Goal: Obtain resource: Download file/media

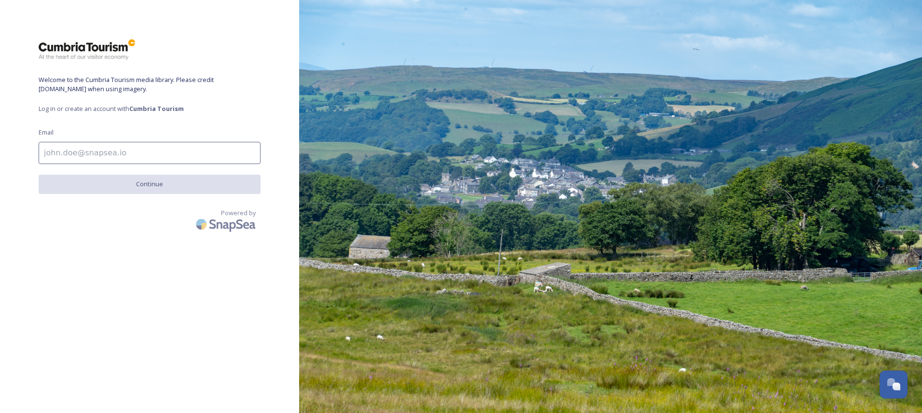
drag, startPoint x: 92, startPoint y: 152, endPoint x: 131, endPoint y: 116, distance: 53.3
click at [92, 152] on input at bounding box center [150, 153] width 222 height 22
click at [180, 111] on strong "Cumbria Tourism" at bounding box center [156, 108] width 55 height 9
click at [163, 109] on strong "Cumbria Tourism" at bounding box center [156, 108] width 55 height 9
click at [82, 155] on input "To enrich screen reader interactions, please activate Accessibility in Grammarl…" at bounding box center [150, 153] width 222 height 22
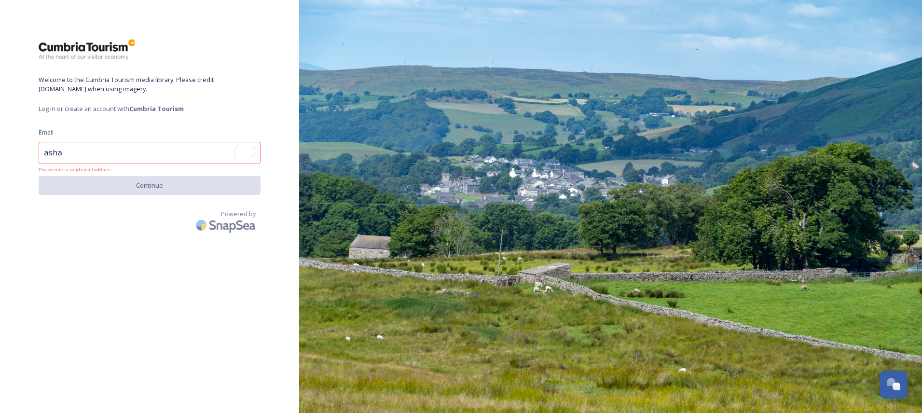
type input "[EMAIL_ADDRESS][PERSON_NAME][DOMAIN_NAME]"
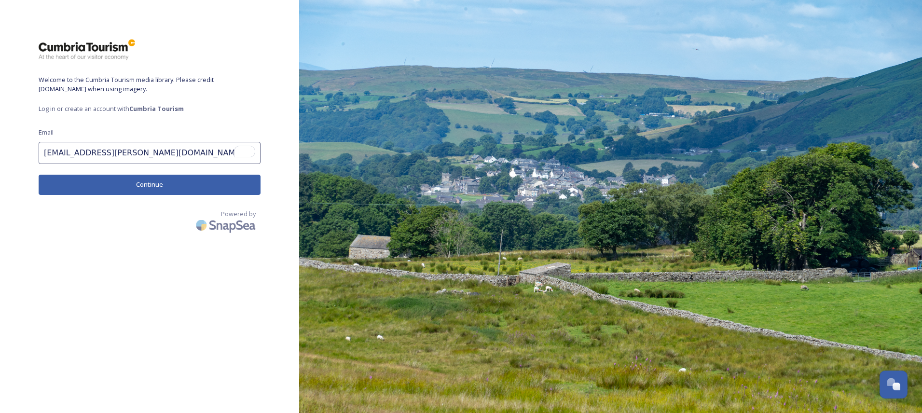
click at [122, 183] on button "Continue" at bounding box center [150, 185] width 222 height 20
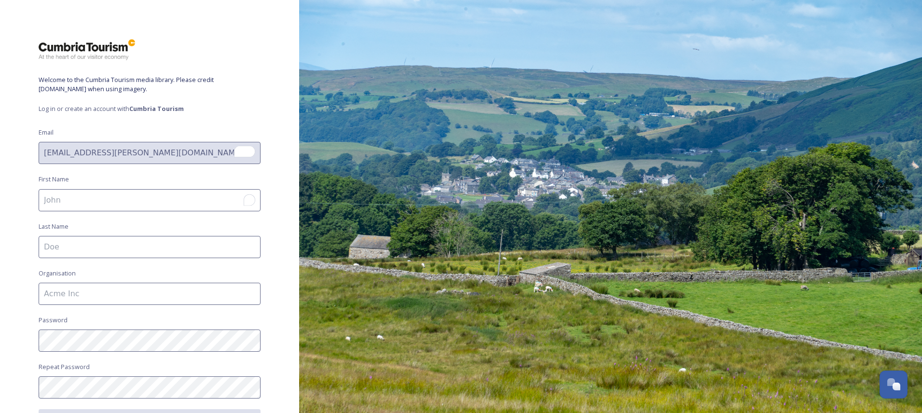
drag, startPoint x: 95, startPoint y: 194, endPoint x: 96, endPoint y: 208, distance: 14.5
click at [95, 194] on input "To enrich screen reader interactions, please activate Accessibility in Grammarl…" at bounding box center [150, 200] width 222 height 22
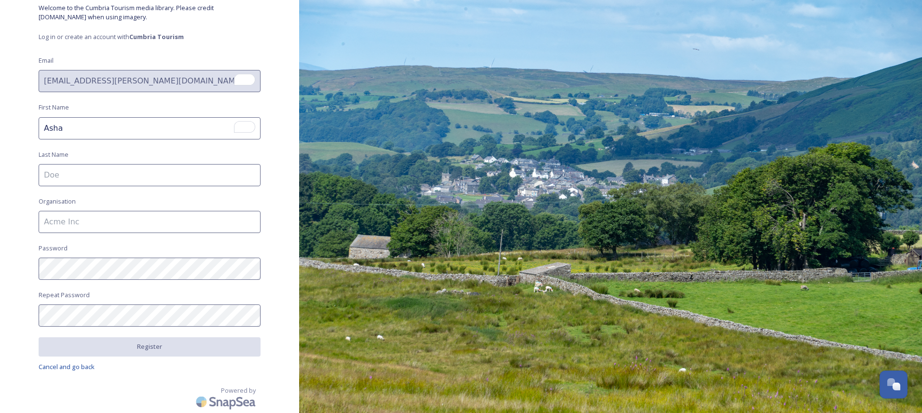
type input "Asha"
click at [63, 180] on input at bounding box center [150, 175] width 222 height 22
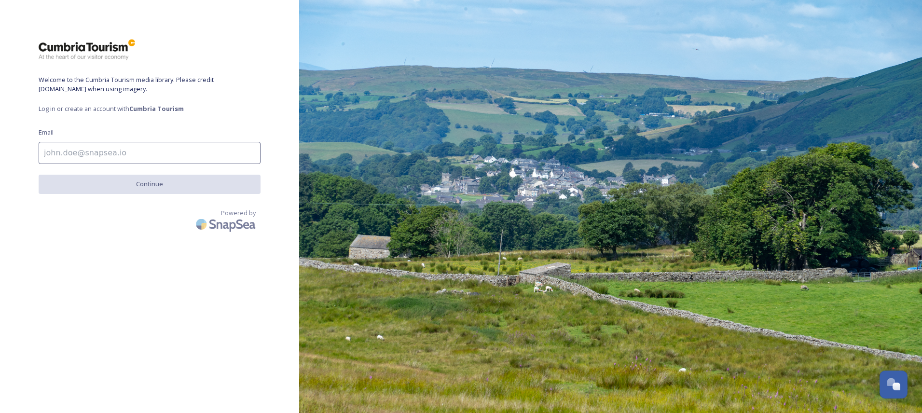
click at [142, 160] on input at bounding box center [150, 153] width 222 height 22
type input "[EMAIL_ADDRESS][PERSON_NAME][DOMAIN_NAME]"
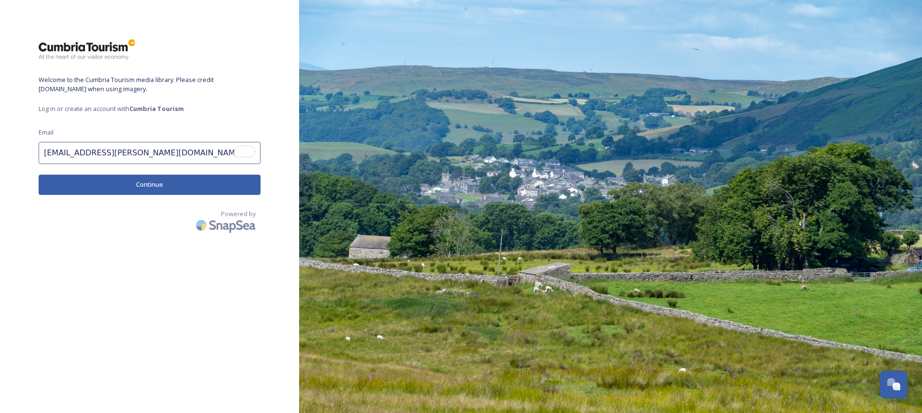
click at [187, 183] on button "Continue" at bounding box center [150, 185] width 222 height 20
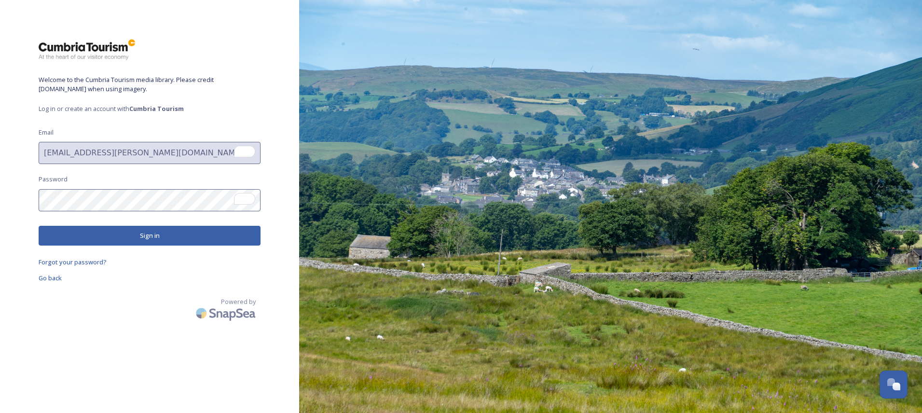
click at [100, 227] on button "Sign in" at bounding box center [150, 236] width 222 height 20
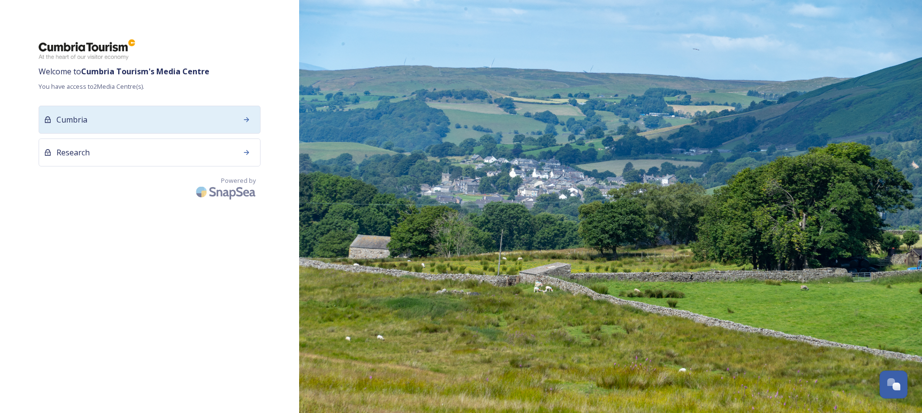
click at [244, 118] on icon at bounding box center [247, 120] width 8 height 8
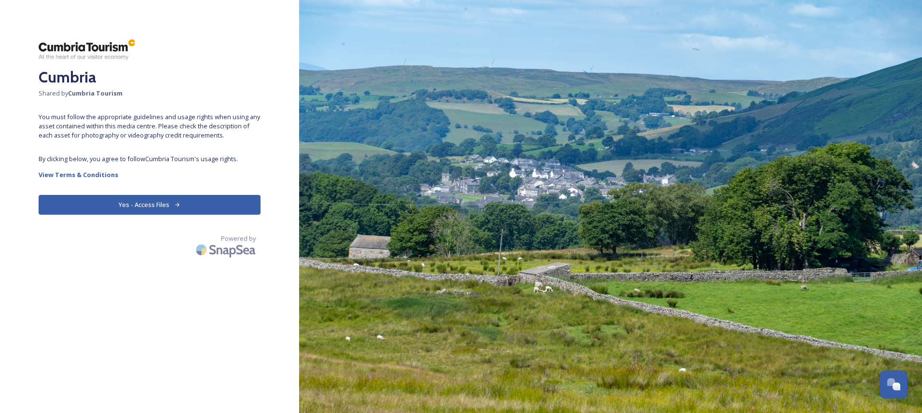
click at [193, 208] on button "Yes - Access Files" at bounding box center [150, 205] width 222 height 20
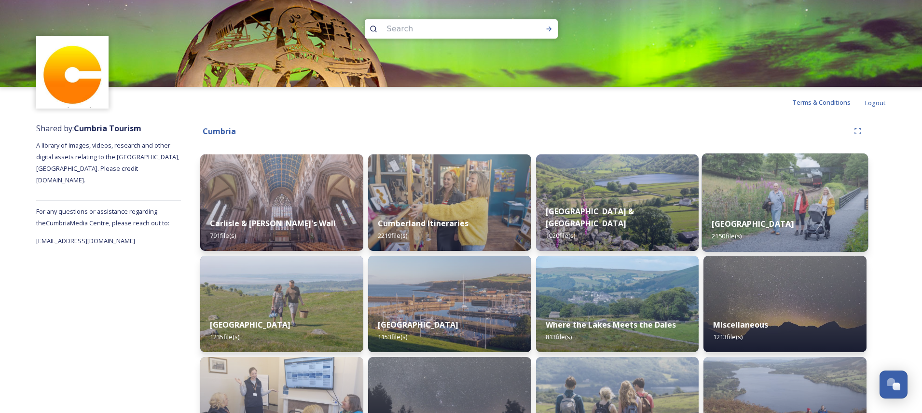
click at [748, 206] on img at bounding box center [785, 202] width 166 height 98
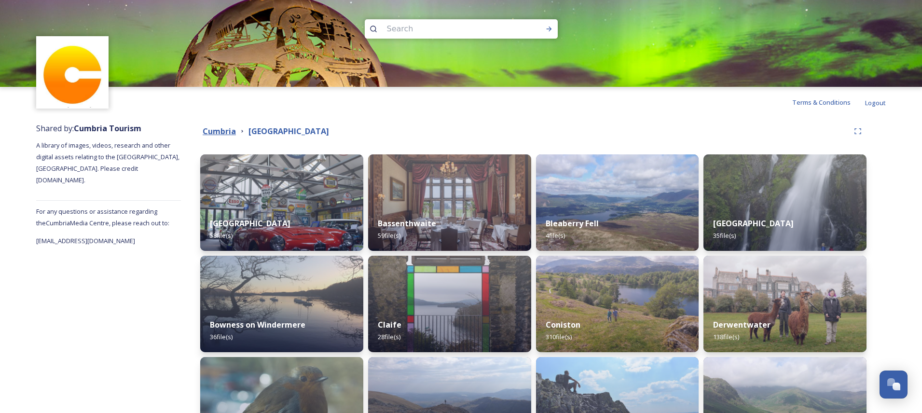
click at [222, 132] on strong "Cumbria" at bounding box center [219, 131] width 33 height 11
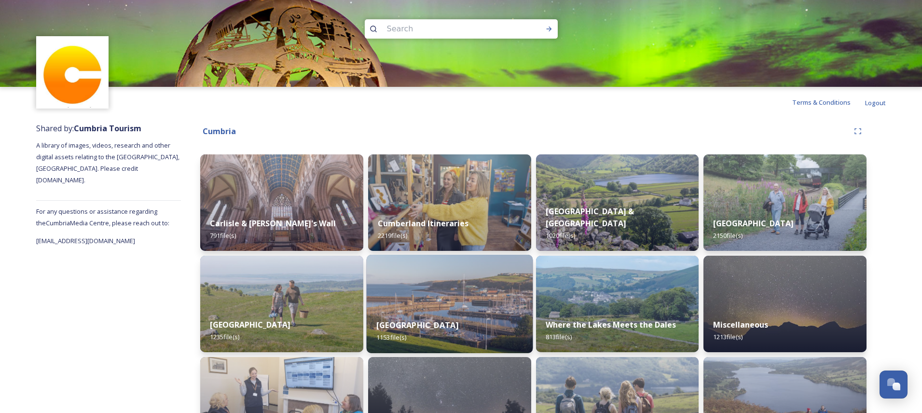
click at [505, 325] on div "Western Lake District & Coast 1153 file(s)" at bounding box center [449, 331] width 166 height 44
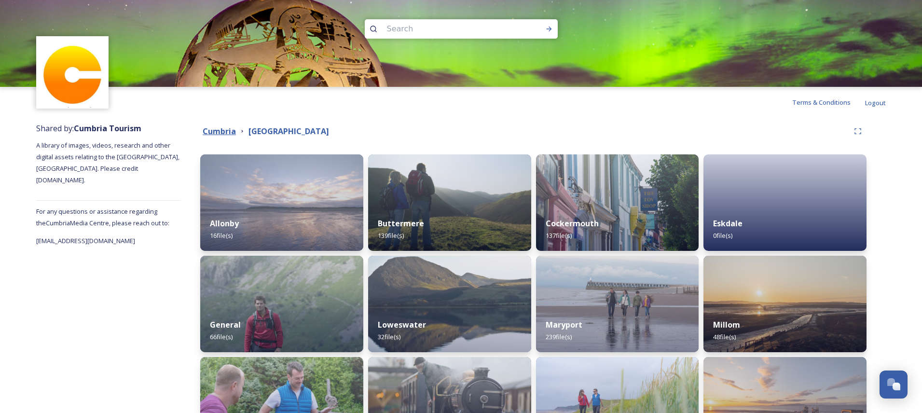
click at [234, 127] on strong "Cumbria" at bounding box center [219, 131] width 33 height 11
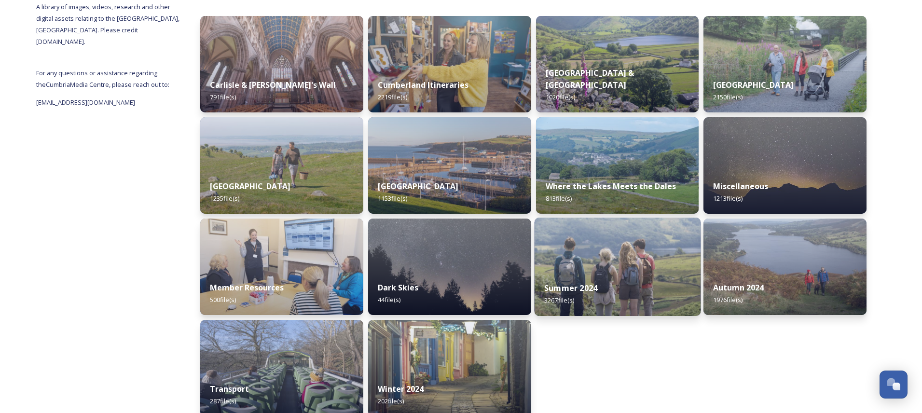
scroll to position [152, 0]
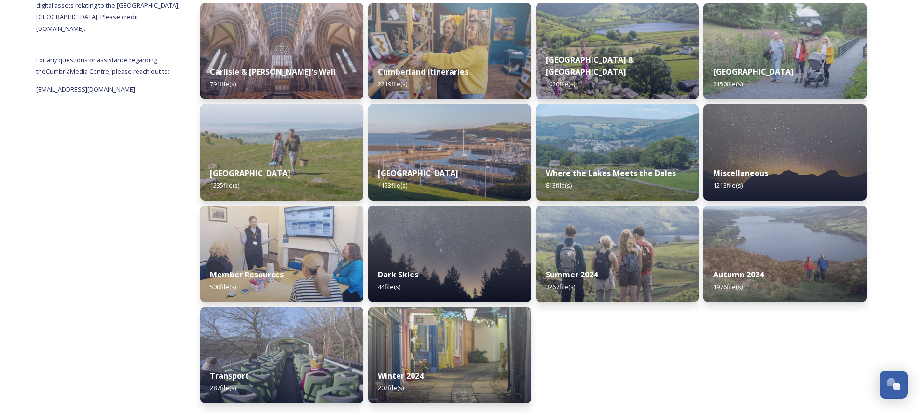
click at [429, 59] on div "Cumberland Itineraries 2219 file(s)" at bounding box center [449, 77] width 163 height 43
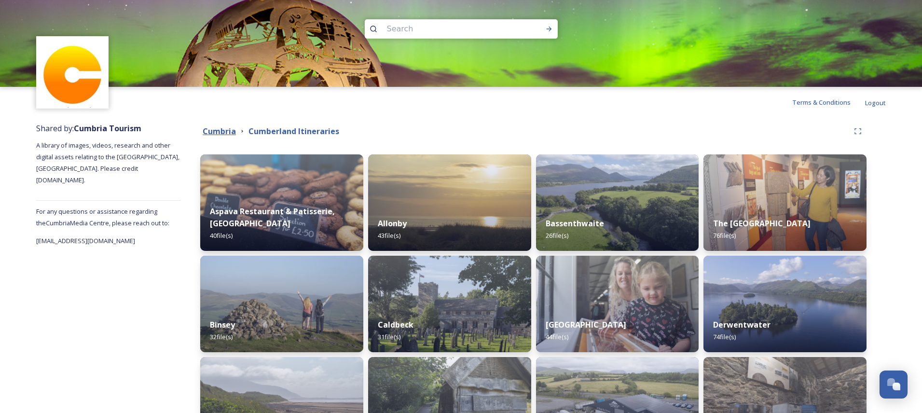
click at [222, 131] on strong "Cumbria" at bounding box center [219, 131] width 33 height 11
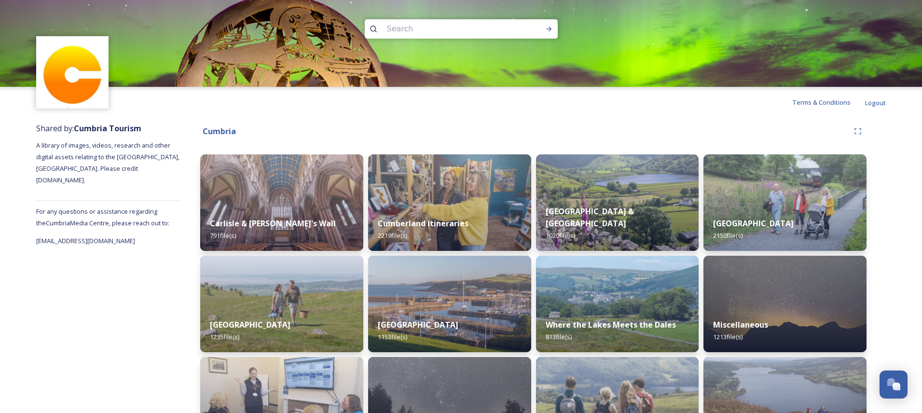
scroll to position [152, 0]
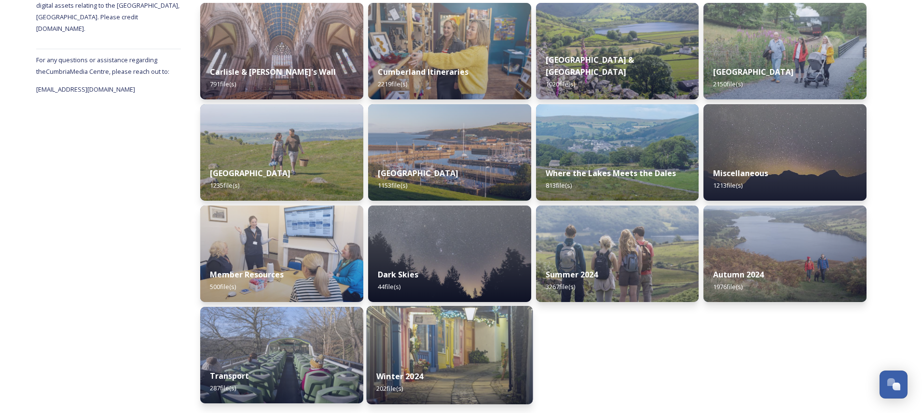
click at [491, 350] on img at bounding box center [449, 355] width 166 height 98
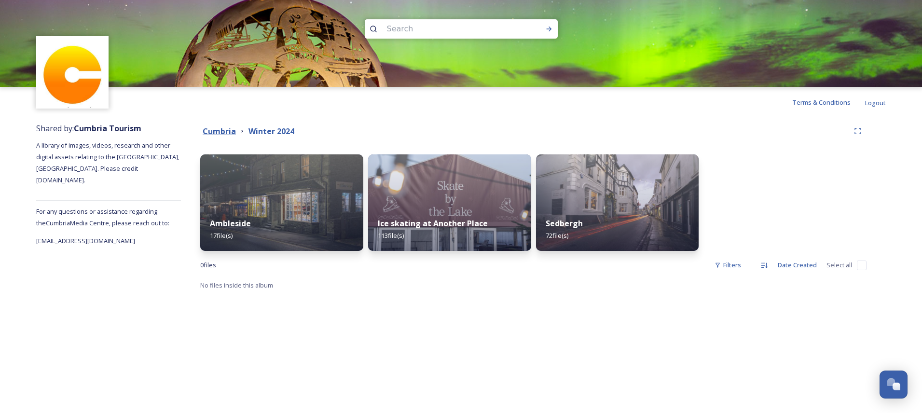
click at [223, 130] on strong "Cumbria" at bounding box center [219, 131] width 33 height 11
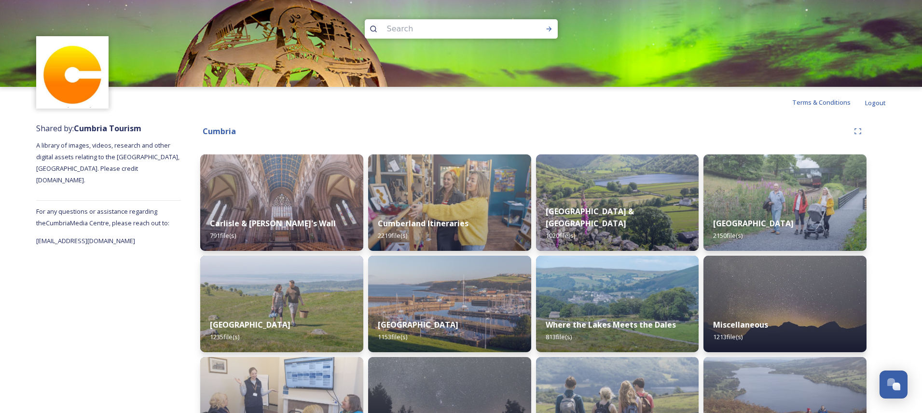
scroll to position [152, 0]
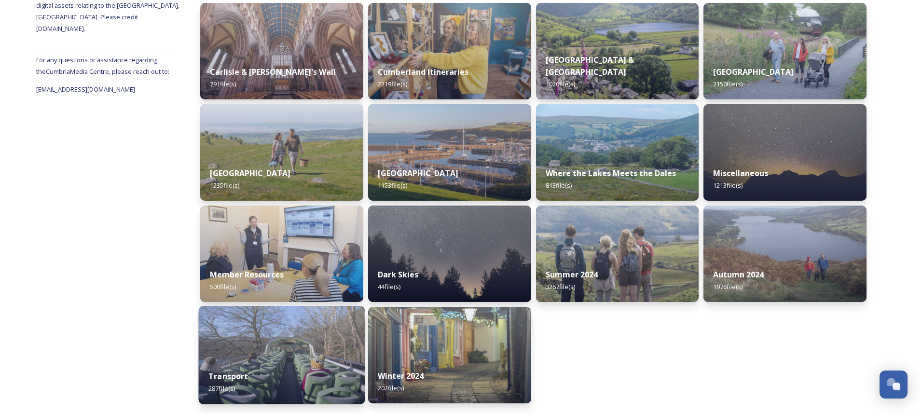
click at [307, 341] on img at bounding box center [282, 355] width 166 height 98
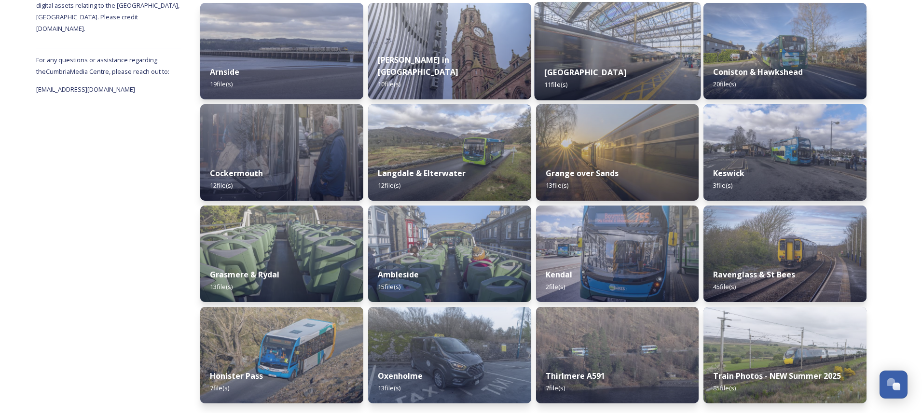
scroll to position [155, 0]
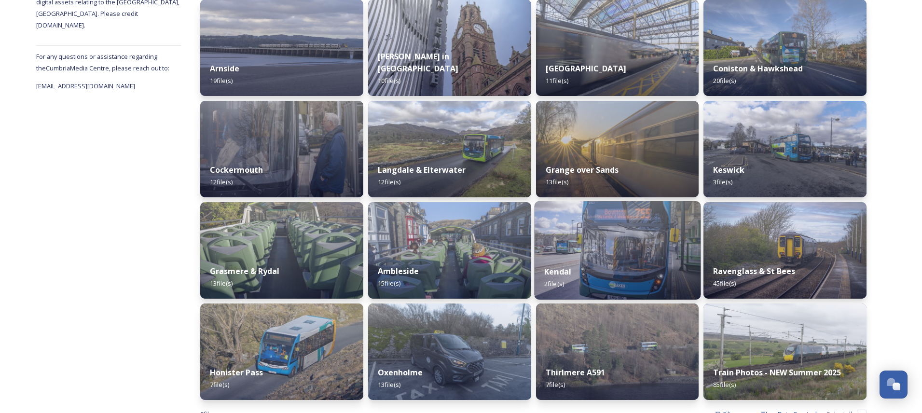
click at [615, 236] on img at bounding box center [617, 250] width 166 height 98
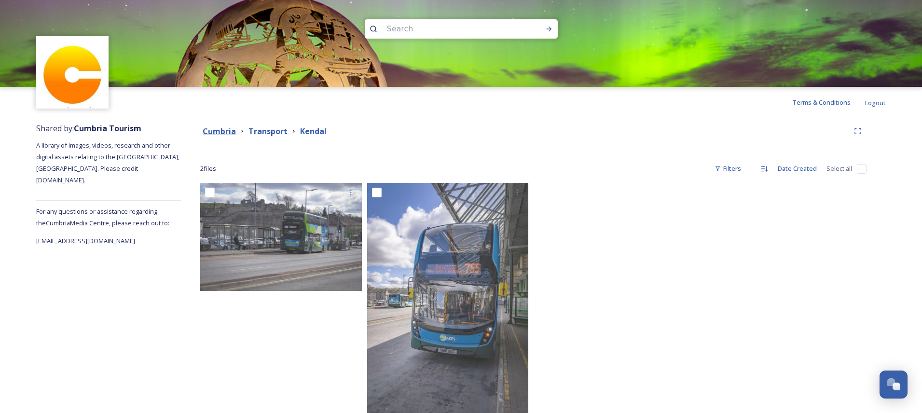
click at [222, 128] on strong "Cumbria" at bounding box center [219, 131] width 33 height 11
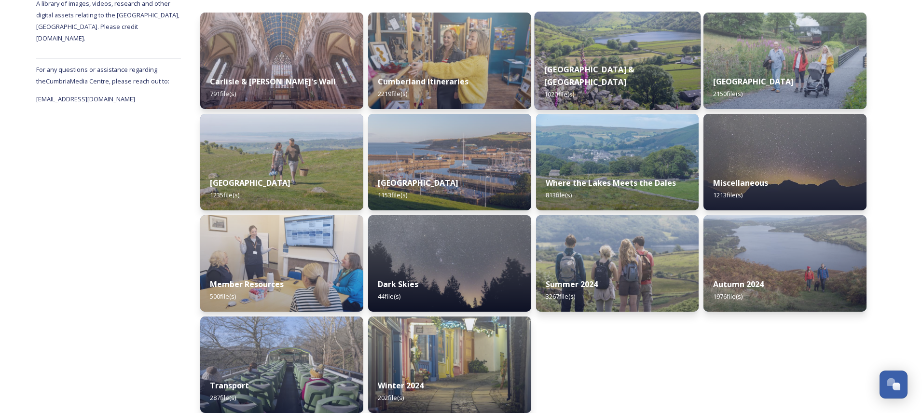
scroll to position [152, 0]
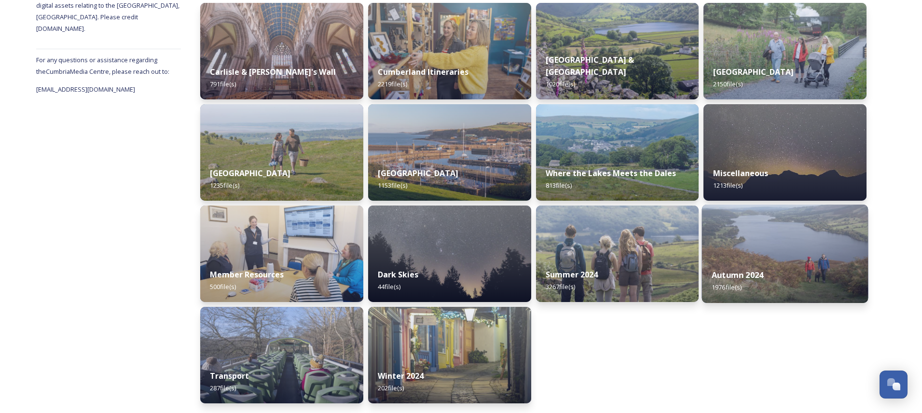
click at [743, 263] on div "Autumn 2024 1976 file(s)" at bounding box center [785, 281] width 166 height 44
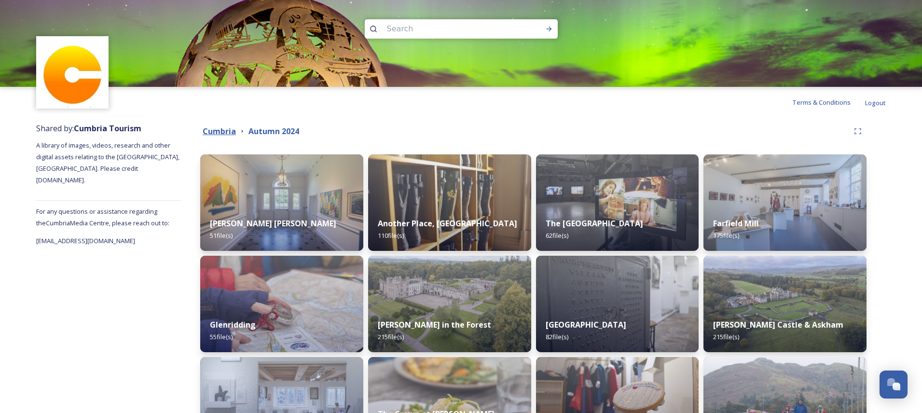
click at [221, 126] on strong "Cumbria" at bounding box center [219, 131] width 33 height 11
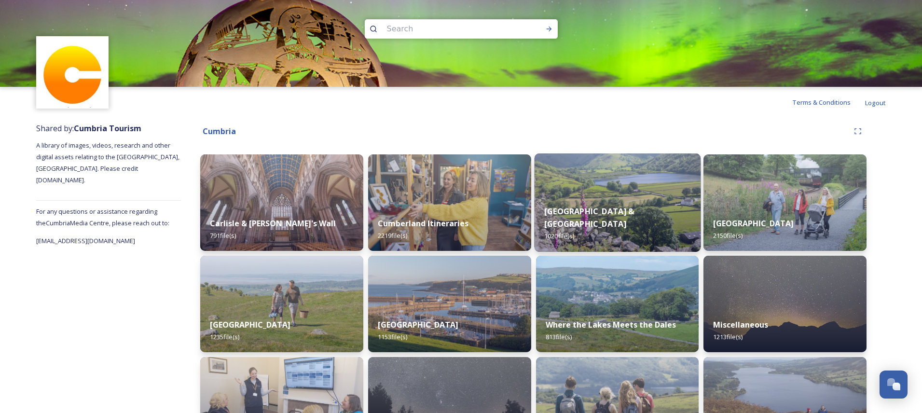
scroll to position [152, 0]
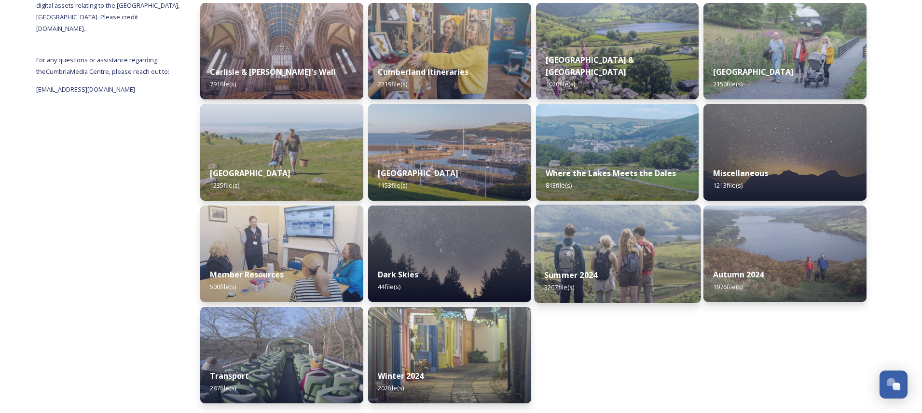
click at [611, 244] on img at bounding box center [617, 254] width 166 height 98
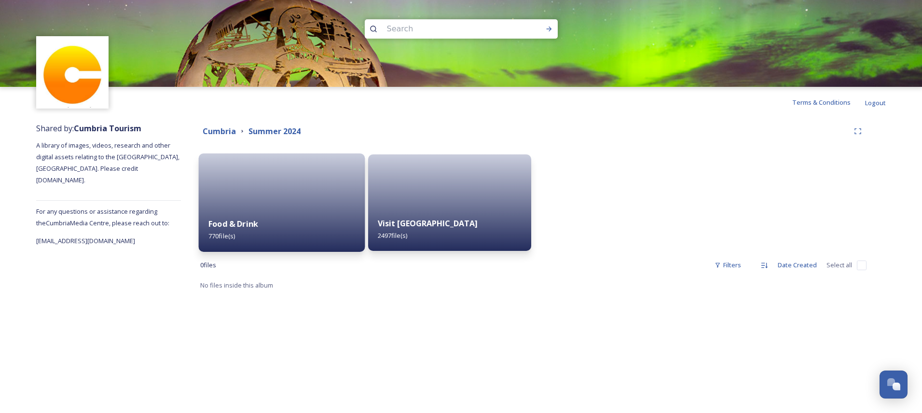
click at [262, 223] on div "Food & Drink 770 file(s)" at bounding box center [282, 230] width 166 height 44
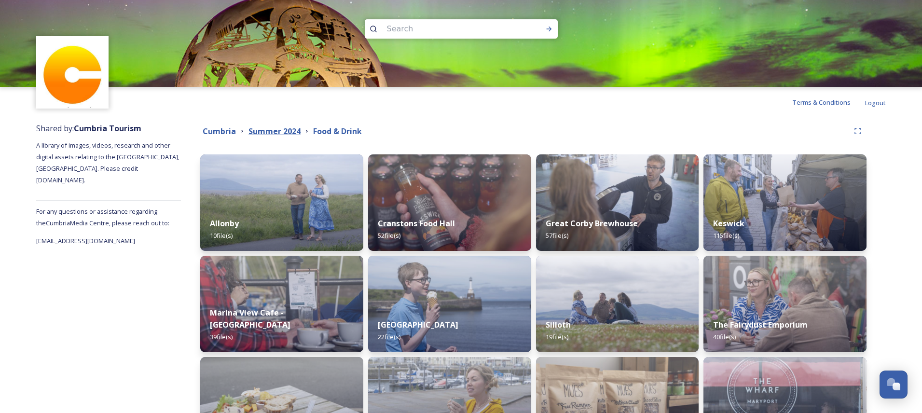
click at [281, 130] on strong "Summer 2024" at bounding box center [275, 131] width 52 height 11
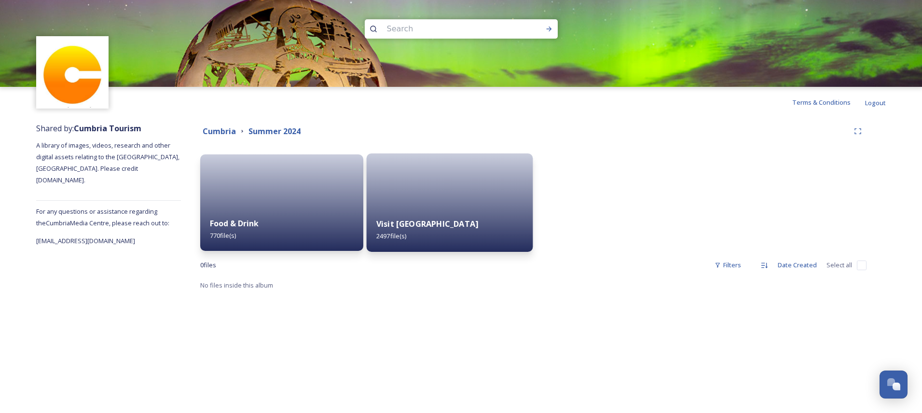
click at [469, 210] on div "Visit [GEOGRAPHIC_DATA] 2497 file(s)" at bounding box center [449, 230] width 166 height 44
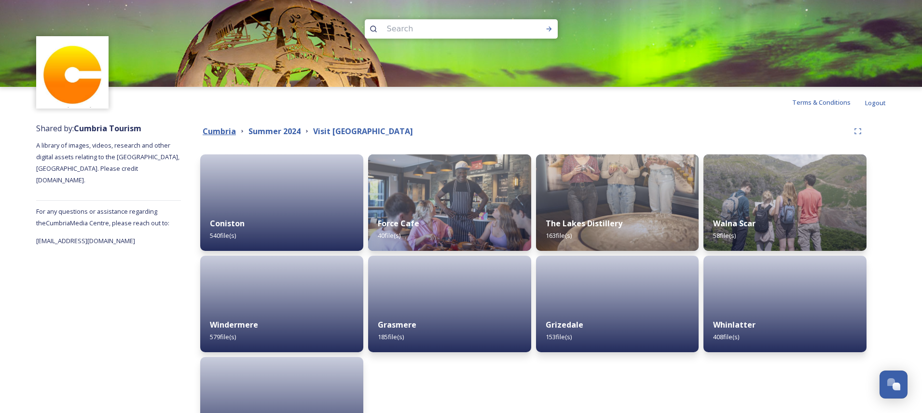
click at [236, 131] on div "Cumbria Summer 2024 Visit [GEOGRAPHIC_DATA]" at bounding box center [524, 131] width 649 height 12
click at [226, 132] on strong "Cumbria" at bounding box center [219, 131] width 33 height 11
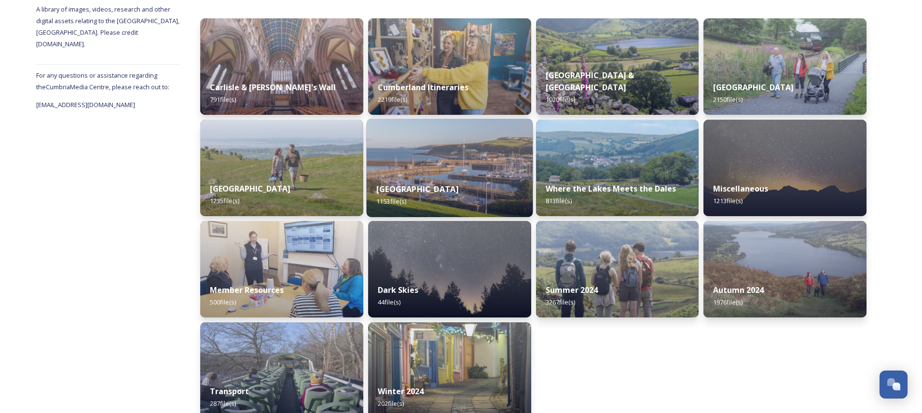
scroll to position [152, 0]
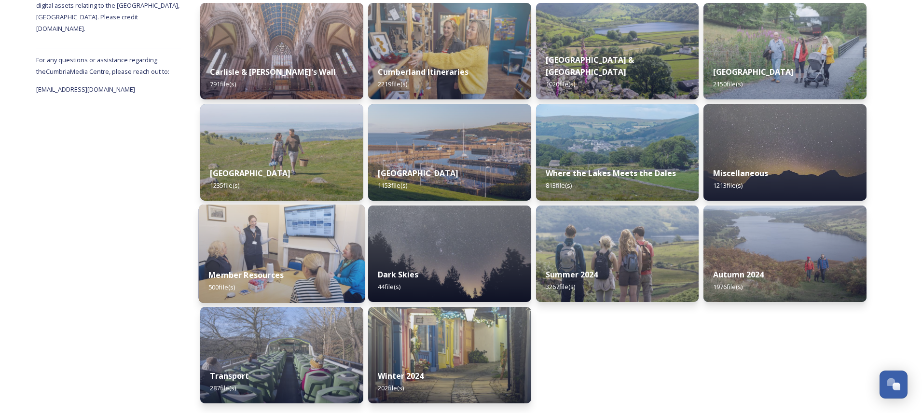
click at [314, 266] on div "Member Resources 500 file(s)" at bounding box center [282, 281] width 166 height 44
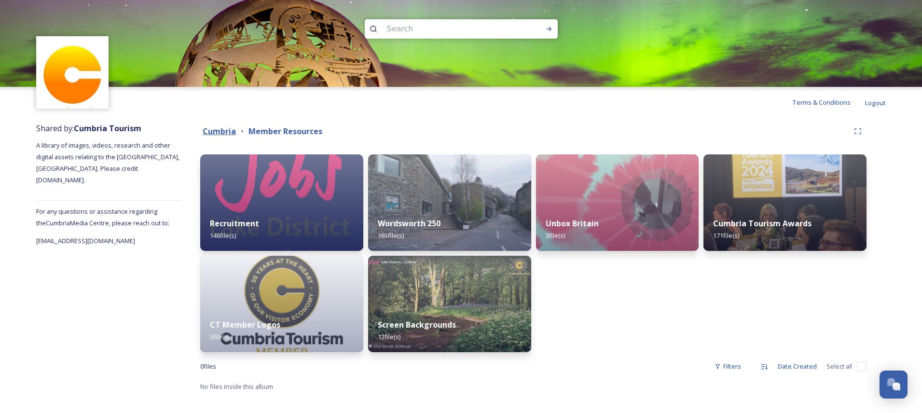
click at [208, 132] on strong "Cumbria" at bounding box center [219, 131] width 33 height 11
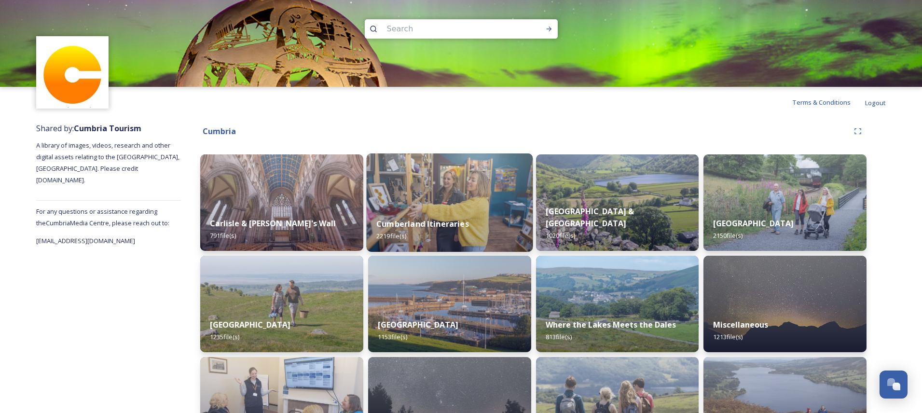
scroll to position [152, 0]
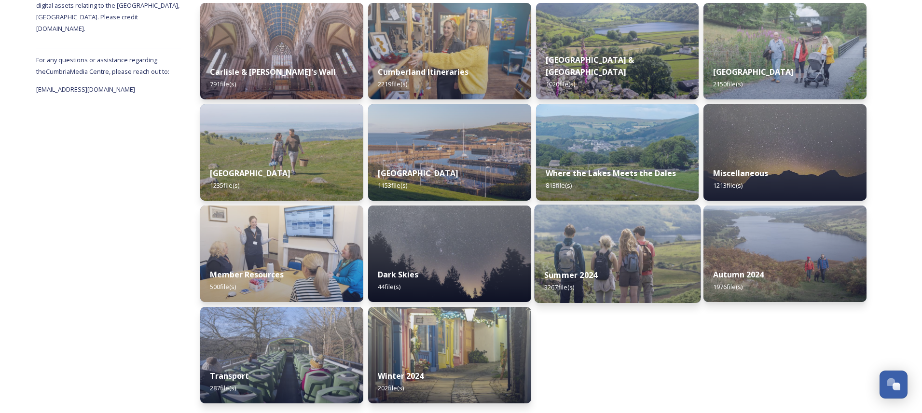
click at [573, 254] on img at bounding box center [617, 254] width 166 height 98
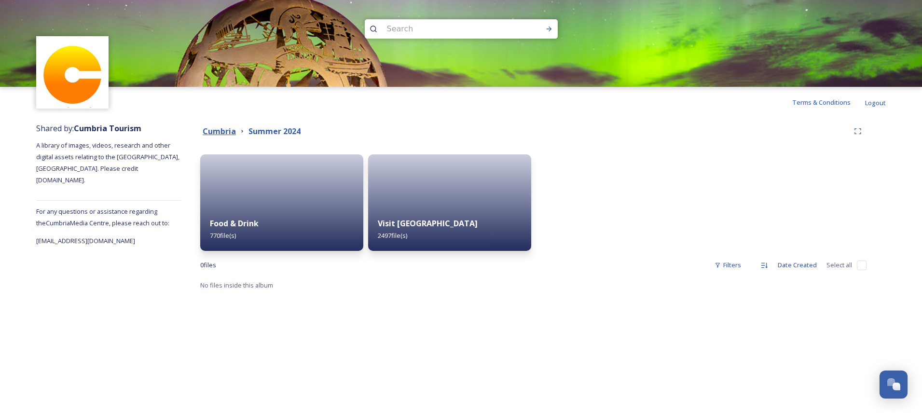
click at [222, 135] on strong "Cumbria" at bounding box center [219, 131] width 33 height 11
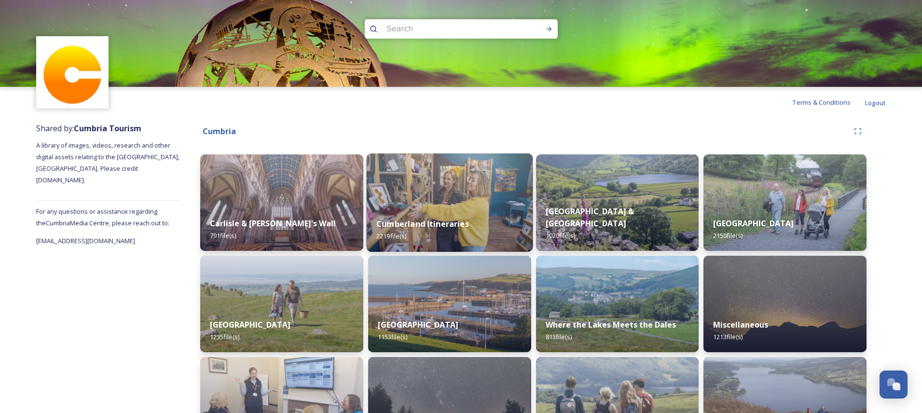
click at [484, 206] on img at bounding box center [449, 202] width 166 height 98
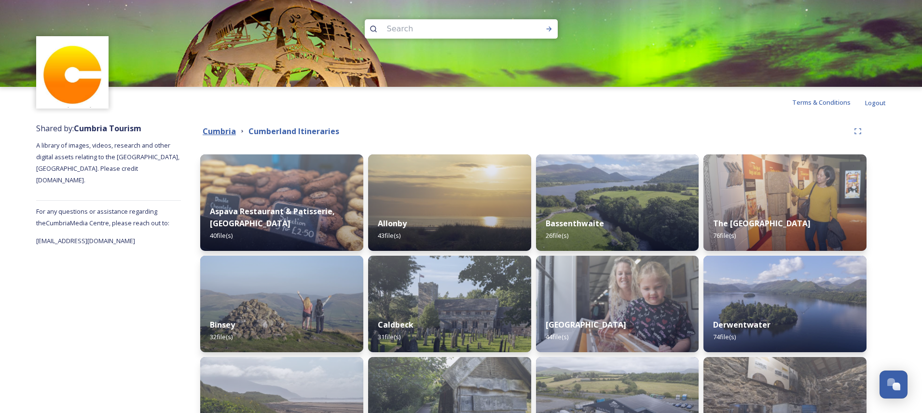
click at [215, 129] on strong "Cumbria" at bounding box center [219, 131] width 33 height 11
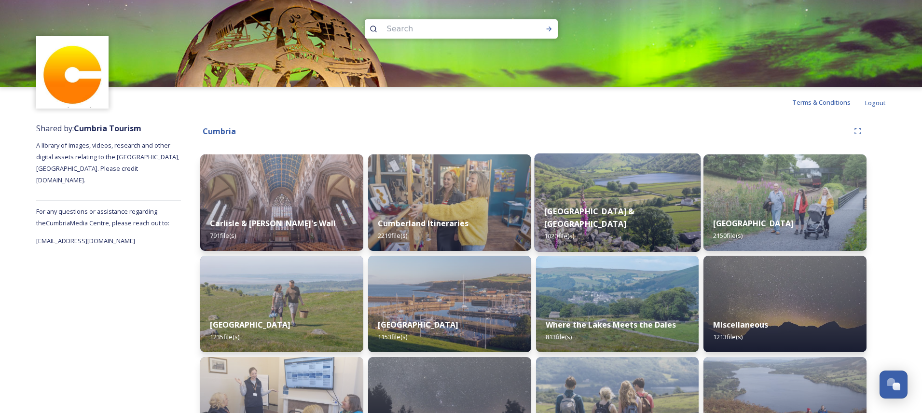
click at [613, 194] on img at bounding box center [617, 202] width 166 height 98
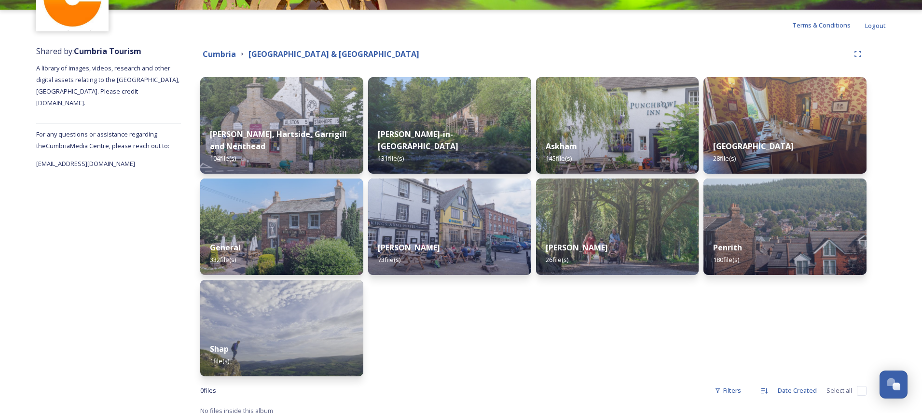
scroll to position [85, 0]
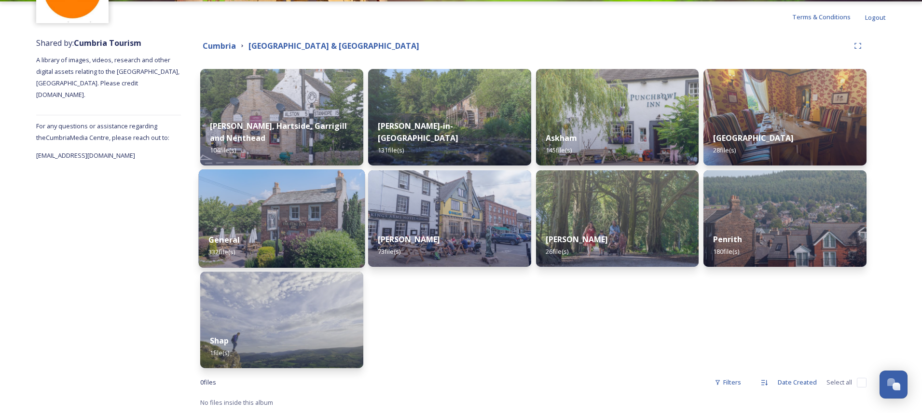
click at [289, 229] on div "General 332 file(s)" at bounding box center [282, 246] width 166 height 44
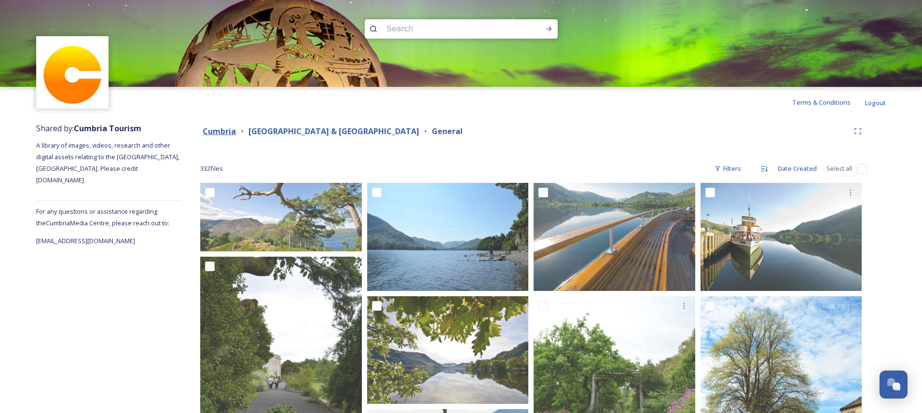
click at [214, 132] on strong "Cumbria" at bounding box center [219, 131] width 33 height 11
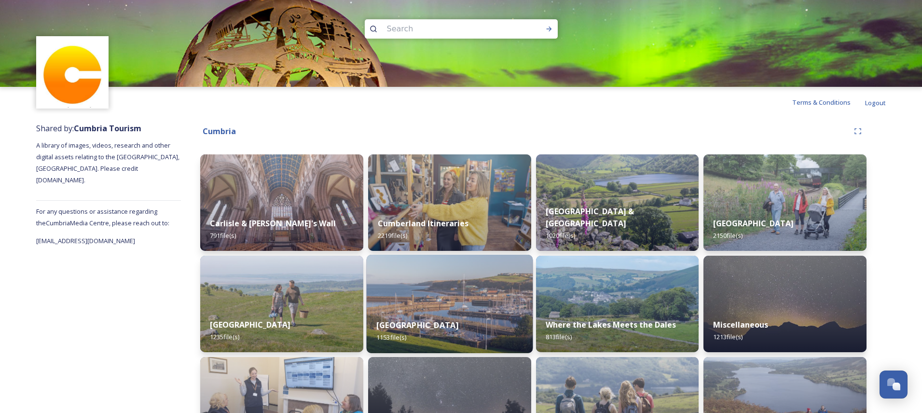
scroll to position [152, 0]
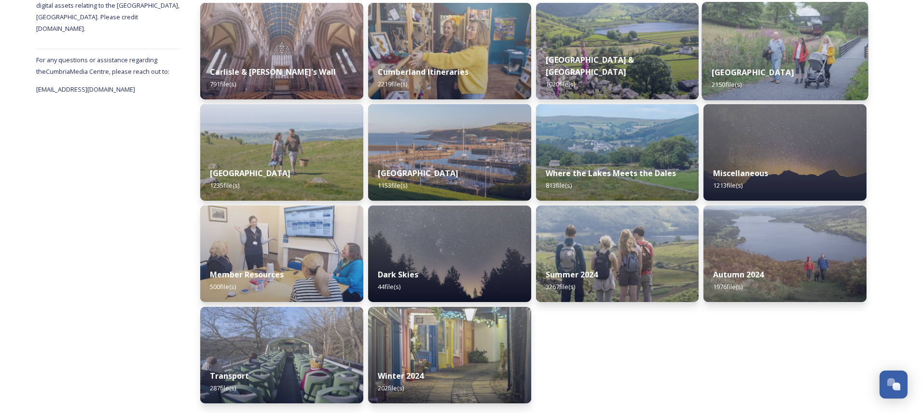
click at [756, 94] on div "[GEOGRAPHIC_DATA] 2150 file(s)" at bounding box center [785, 78] width 166 height 44
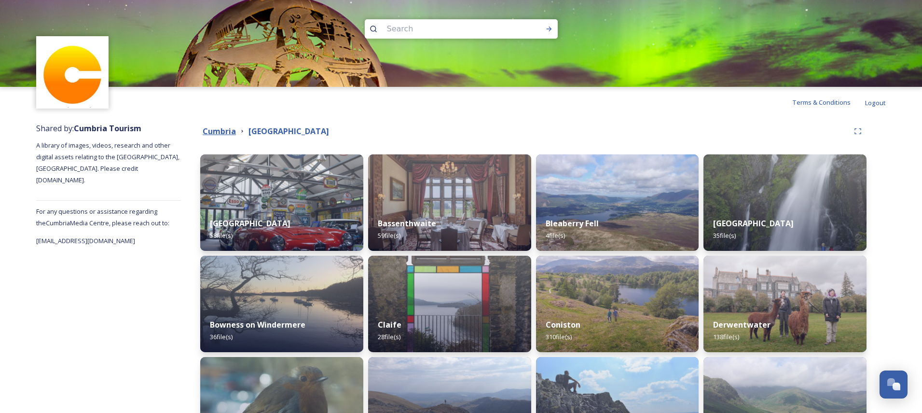
click at [208, 131] on strong "Cumbria" at bounding box center [219, 131] width 33 height 11
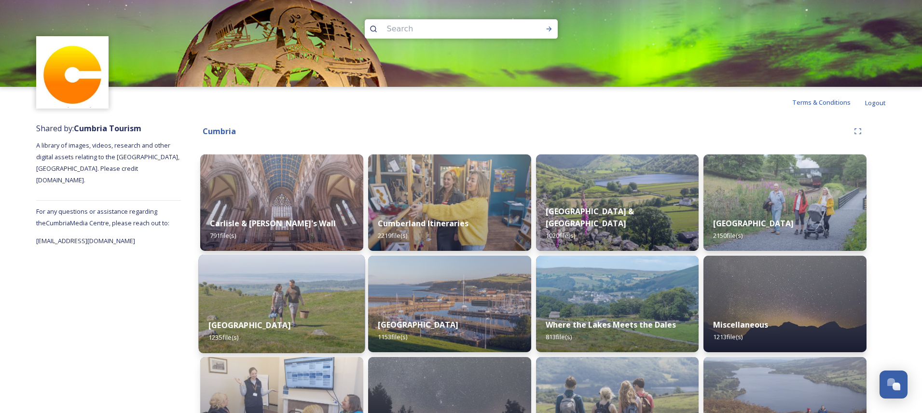
click at [281, 307] on img at bounding box center [282, 304] width 166 height 98
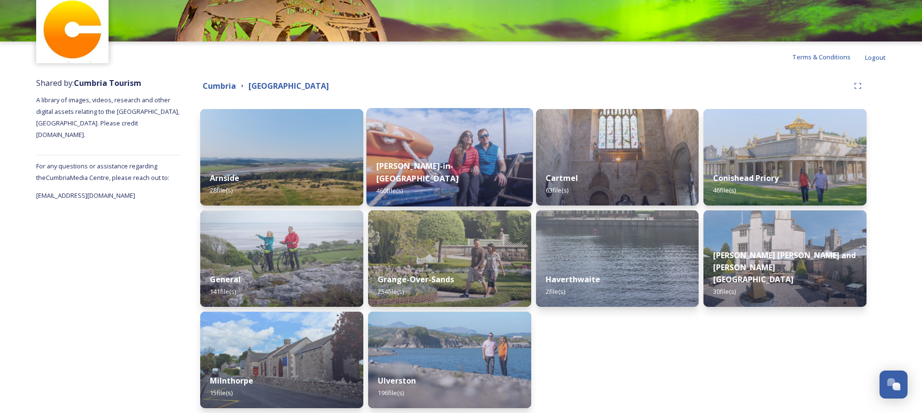
scroll to position [85, 0]
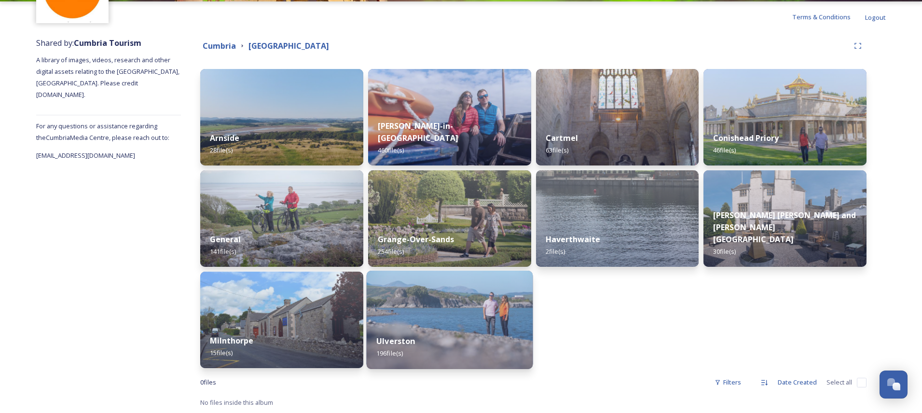
click at [441, 334] on div "Ulverston 196 file(s)" at bounding box center [449, 347] width 166 height 44
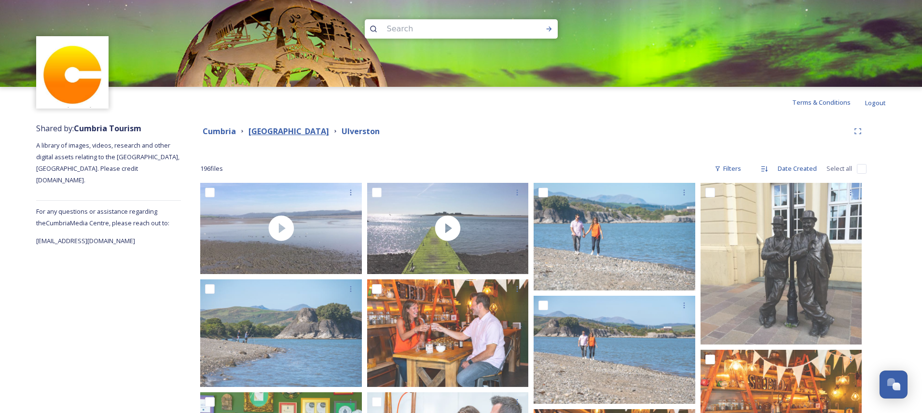
click at [273, 136] on strong "[GEOGRAPHIC_DATA]" at bounding box center [289, 131] width 81 height 11
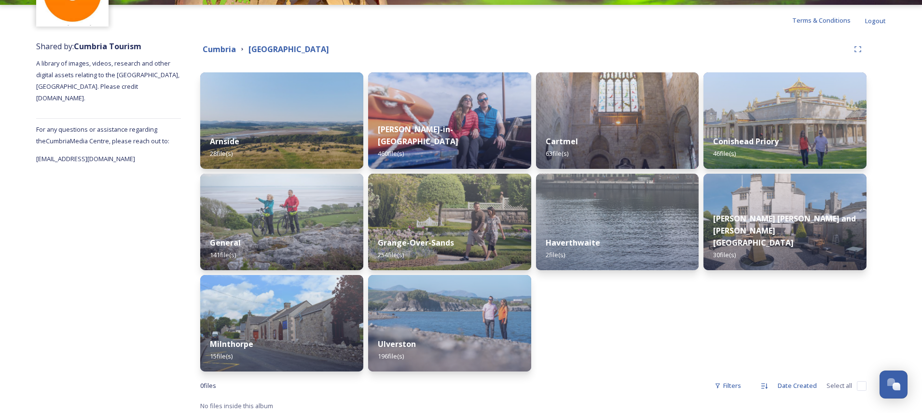
scroll to position [84, 0]
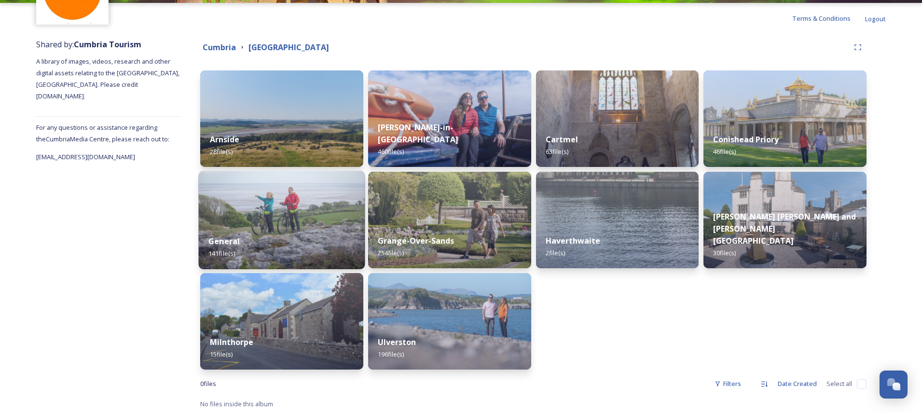
click at [228, 207] on img at bounding box center [282, 220] width 166 height 98
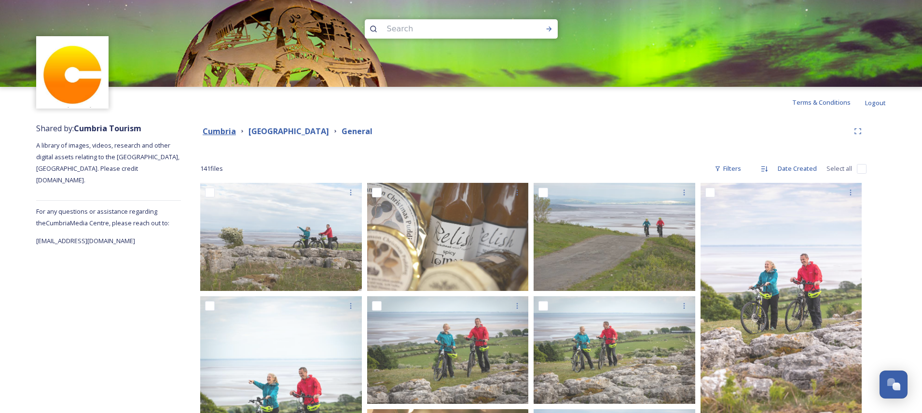
click at [219, 131] on strong "Cumbria" at bounding box center [219, 131] width 33 height 11
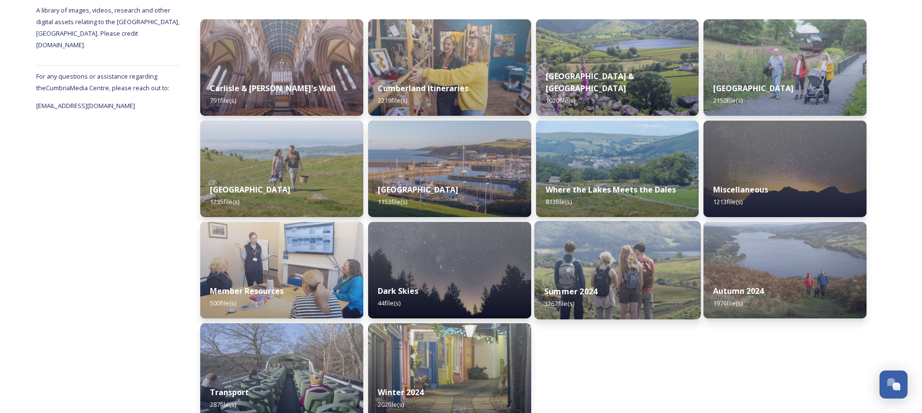
scroll to position [136, 0]
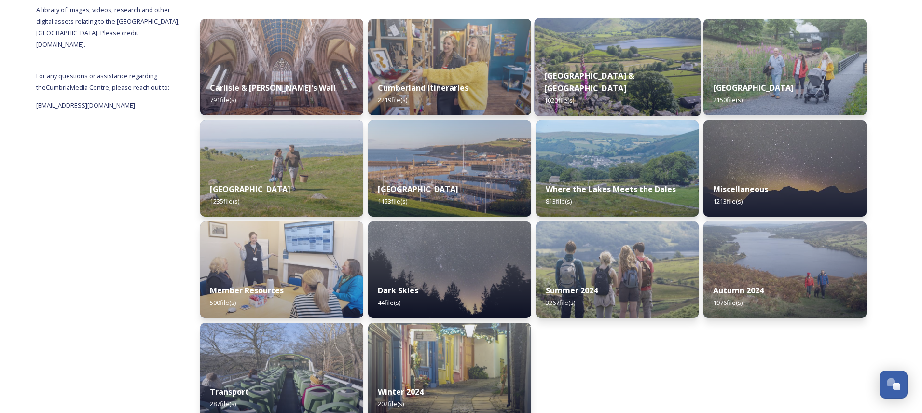
click at [584, 215] on div "Where the Lakes Meets the Dales 813 file(s)" at bounding box center [617, 195] width 163 height 43
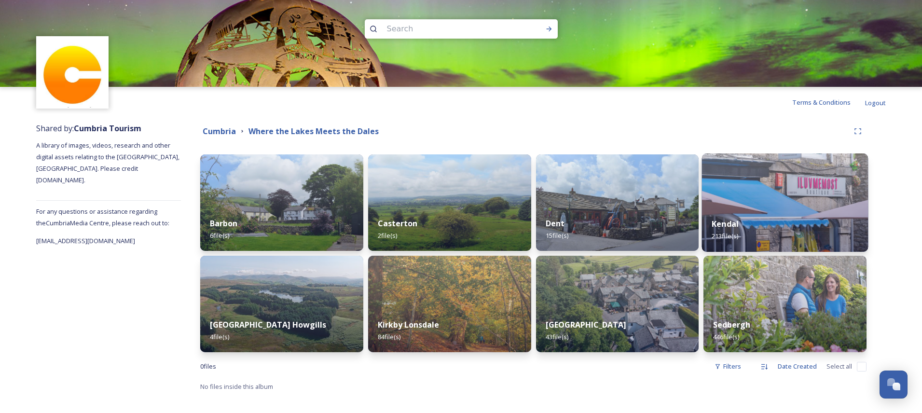
click at [733, 228] on strong "Kendal" at bounding box center [725, 224] width 27 height 11
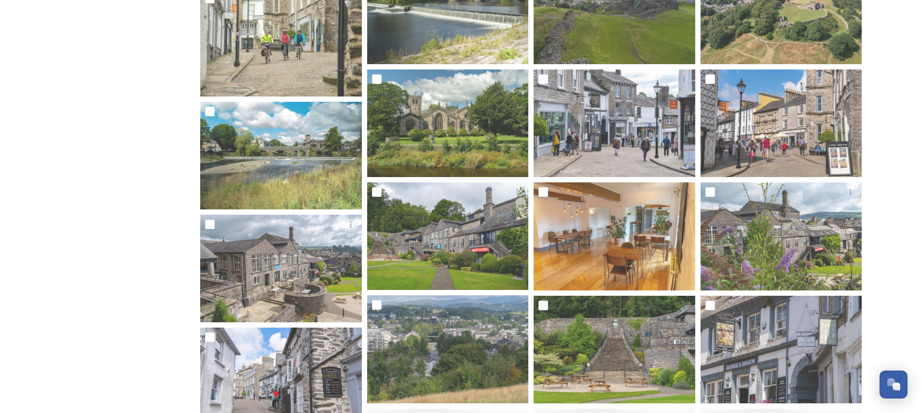
scroll to position [455, 0]
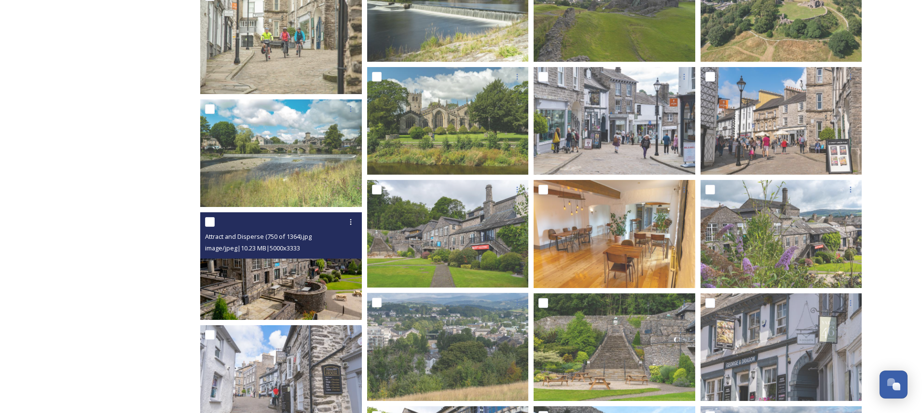
click at [290, 284] on img at bounding box center [281, 266] width 162 height 108
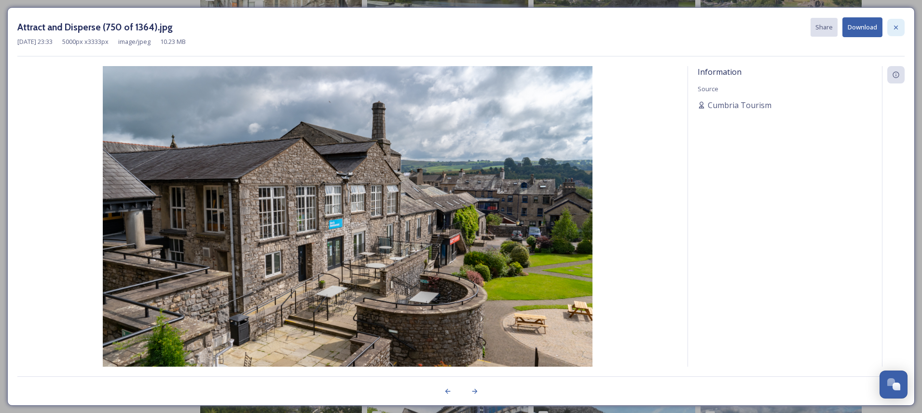
click at [896, 26] on icon at bounding box center [896, 28] width 8 height 8
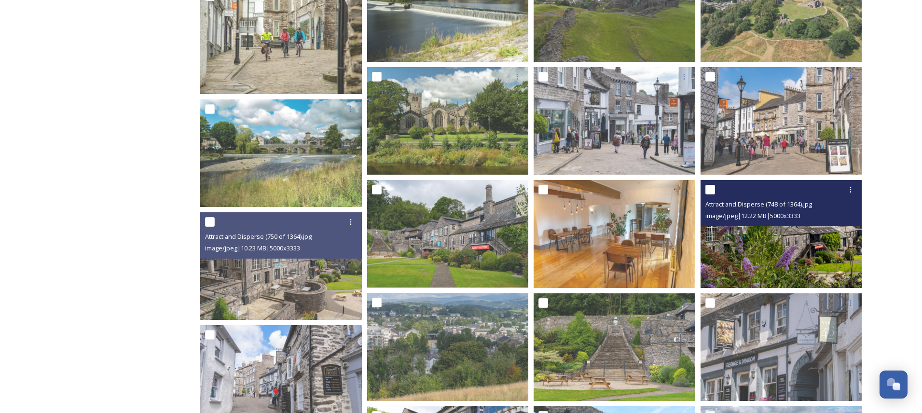
click at [812, 221] on div "image/jpeg | 12.22 MB | 5000 x 3333" at bounding box center [783, 216] width 154 height 12
click at [832, 241] on img at bounding box center [782, 234] width 162 height 108
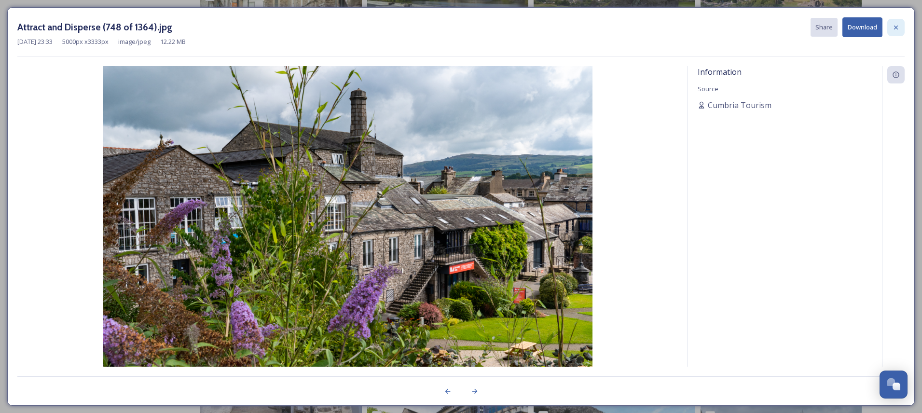
click at [896, 26] on icon at bounding box center [896, 28] width 8 height 8
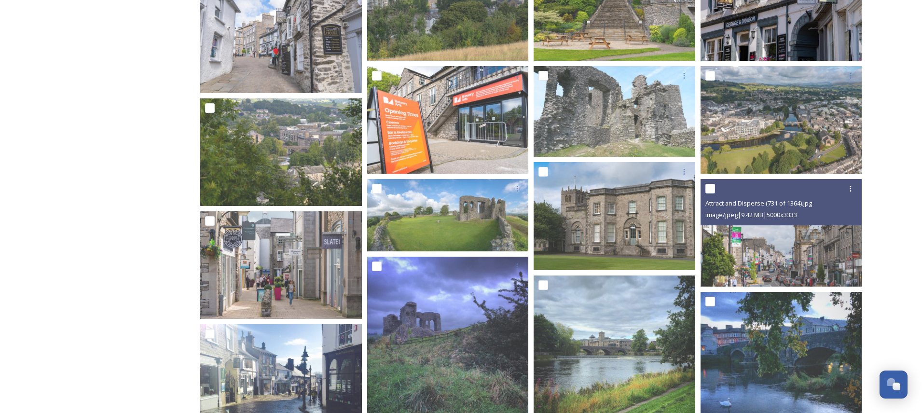
scroll to position [806, 0]
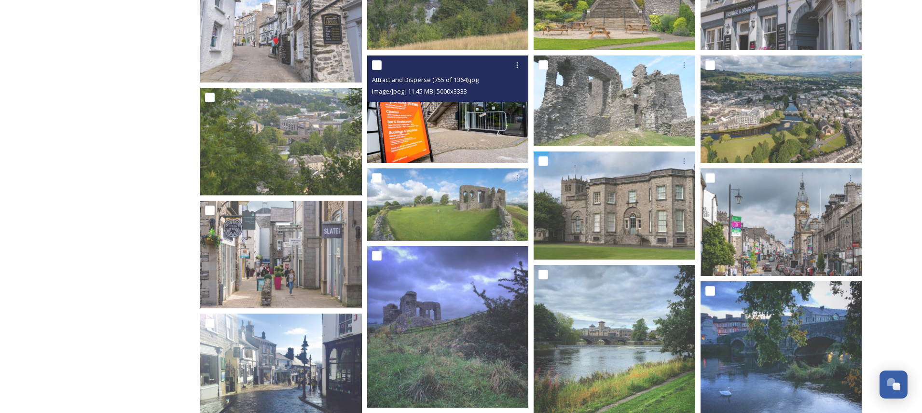
click at [423, 138] on img at bounding box center [448, 109] width 162 height 108
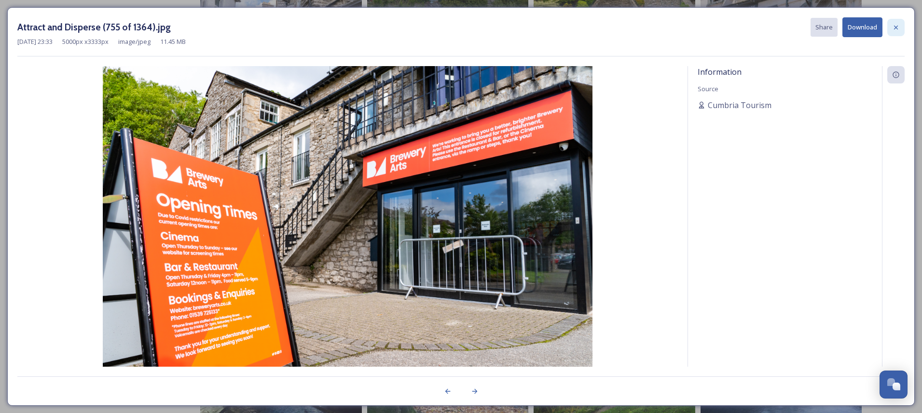
click at [894, 28] on icon at bounding box center [896, 28] width 8 height 8
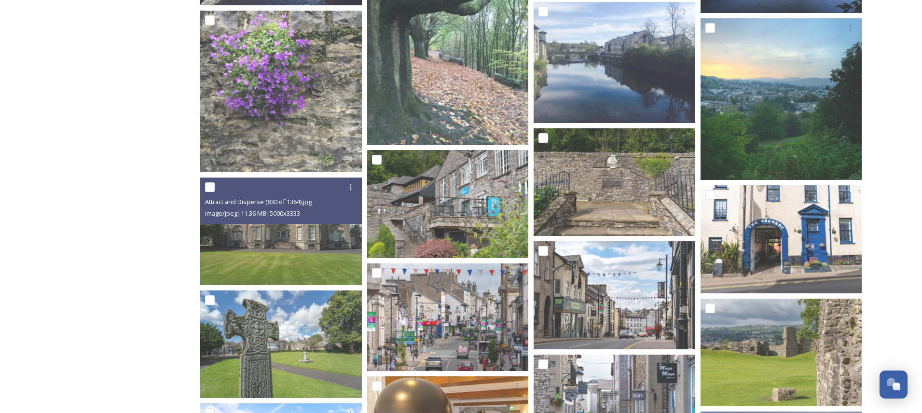
scroll to position [1288, 0]
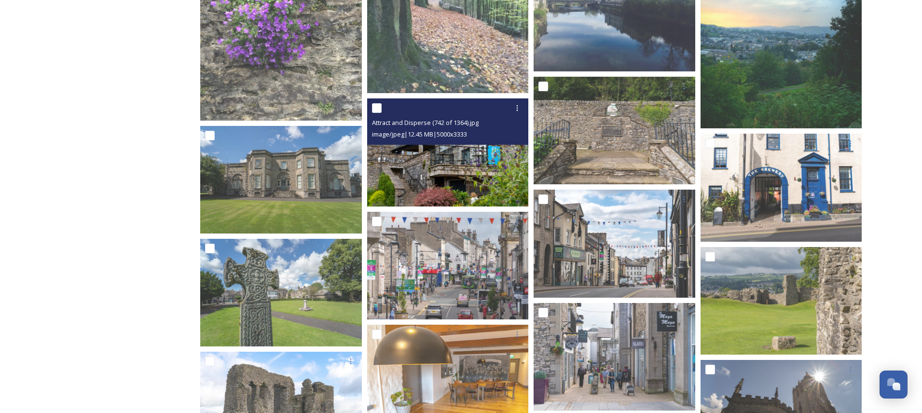
click at [404, 164] on img at bounding box center [448, 152] width 162 height 108
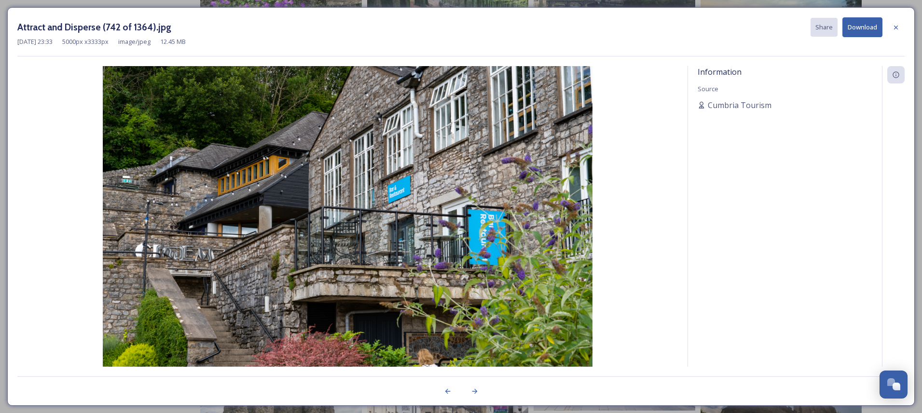
drag, startPoint x: 901, startPoint y: 27, endPoint x: 892, endPoint y: 38, distance: 14.0
click at [901, 27] on div at bounding box center [895, 27] width 17 height 17
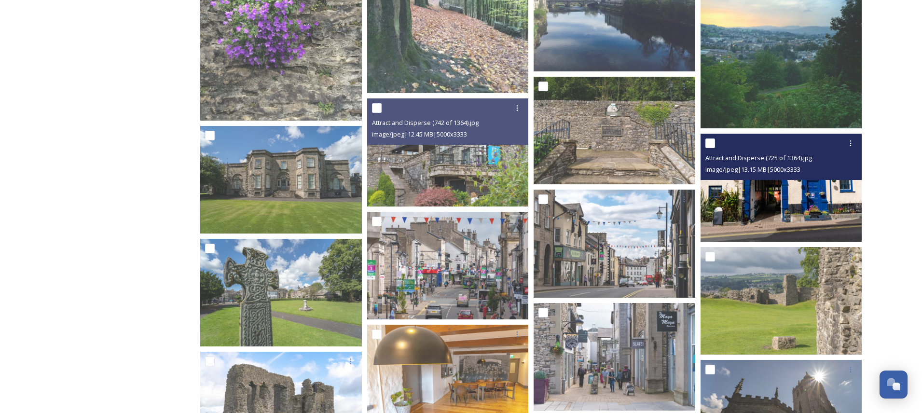
click at [843, 208] on img at bounding box center [782, 188] width 162 height 108
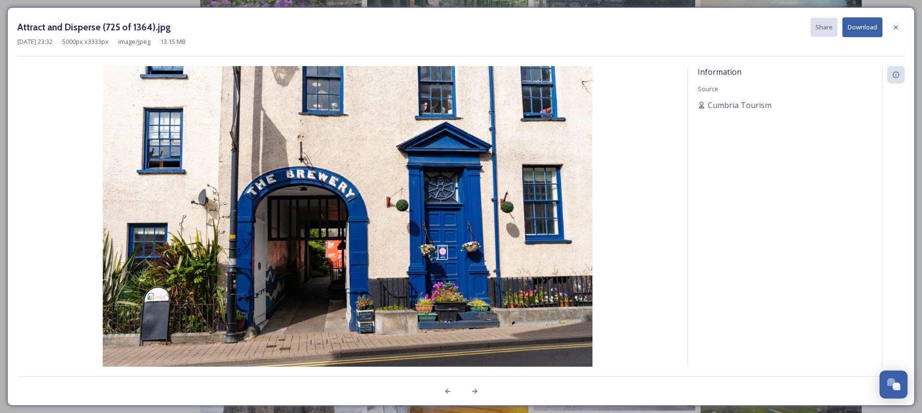
click at [860, 28] on button "Download" at bounding box center [863, 27] width 40 height 20
click at [895, 26] on icon at bounding box center [896, 27] width 4 height 4
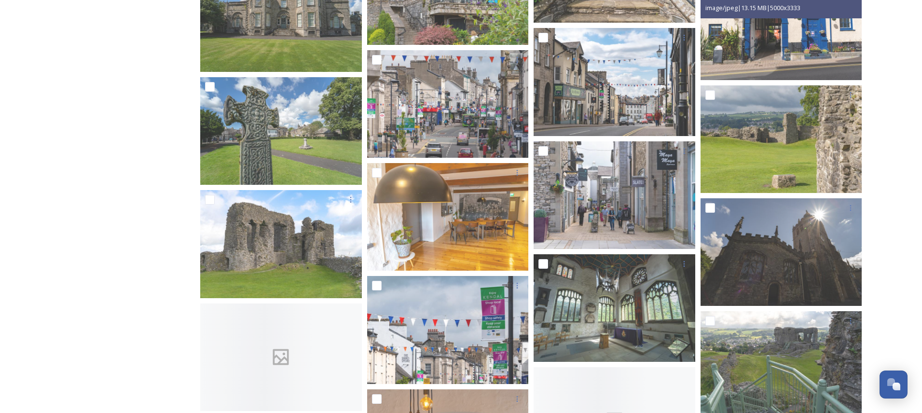
scroll to position [1475, 0]
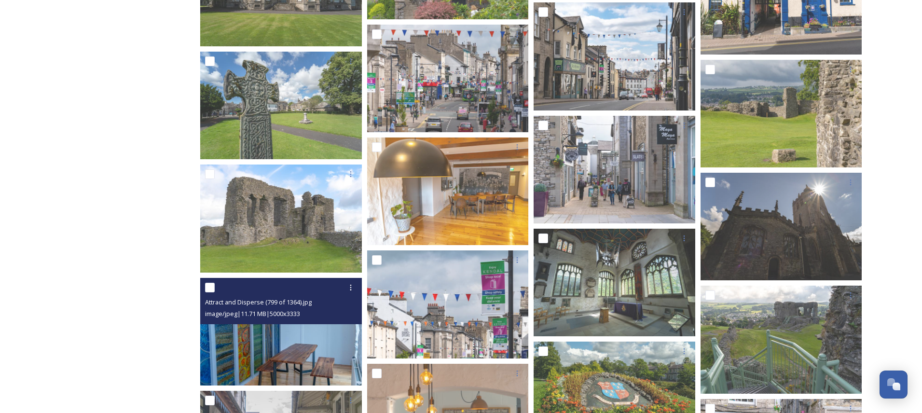
click at [229, 294] on div at bounding box center [282, 287] width 154 height 17
click at [353, 285] on icon at bounding box center [351, 288] width 8 height 8
click at [328, 325] on span "Download" at bounding box center [339, 327] width 29 height 9
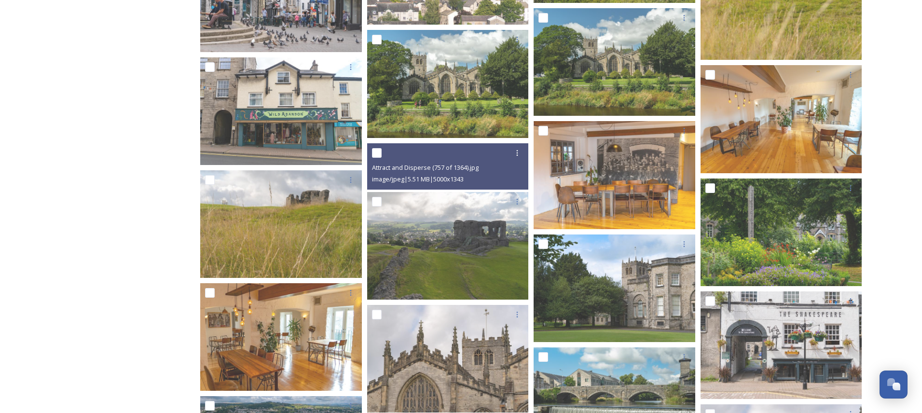
scroll to position [2486, 0]
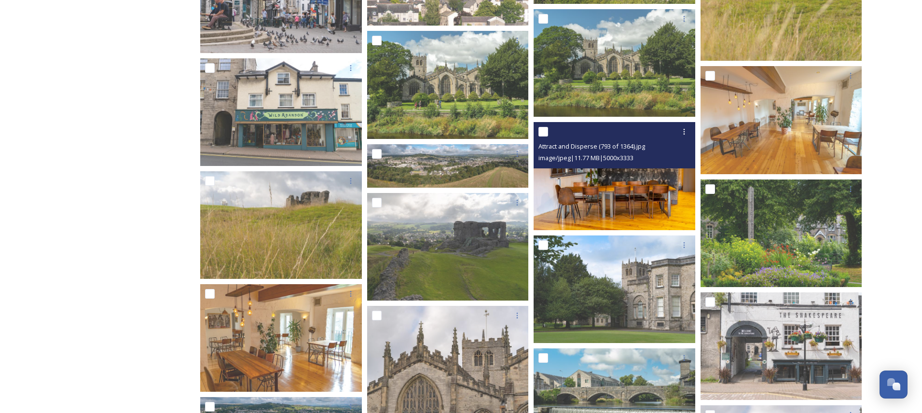
click at [545, 136] on input "checkbox" at bounding box center [544, 132] width 10 height 10
checkbox input "true"
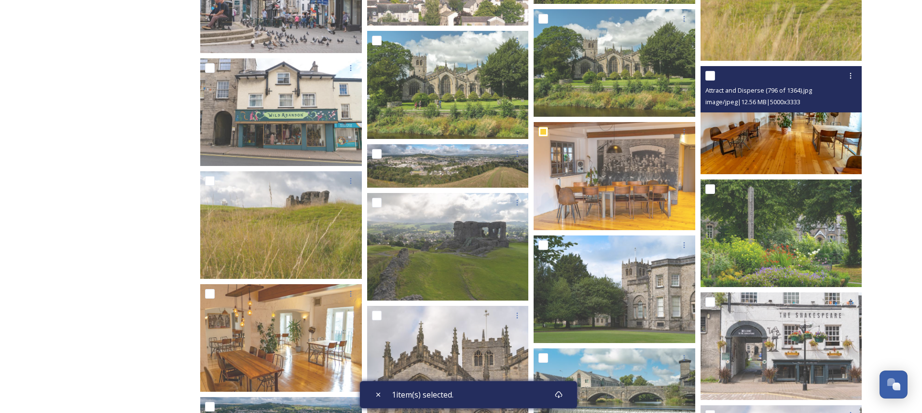
click at [709, 77] on input "checkbox" at bounding box center [711, 76] width 10 height 10
checkbox input "true"
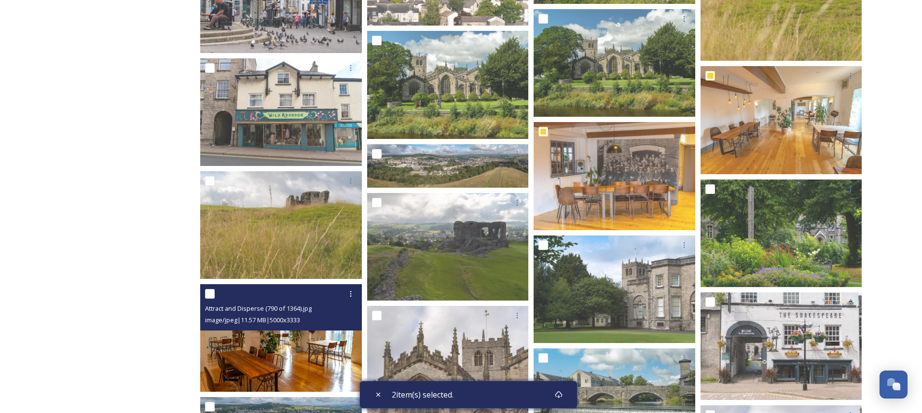
click at [207, 294] on input "checkbox" at bounding box center [210, 294] width 10 height 10
checkbox input "true"
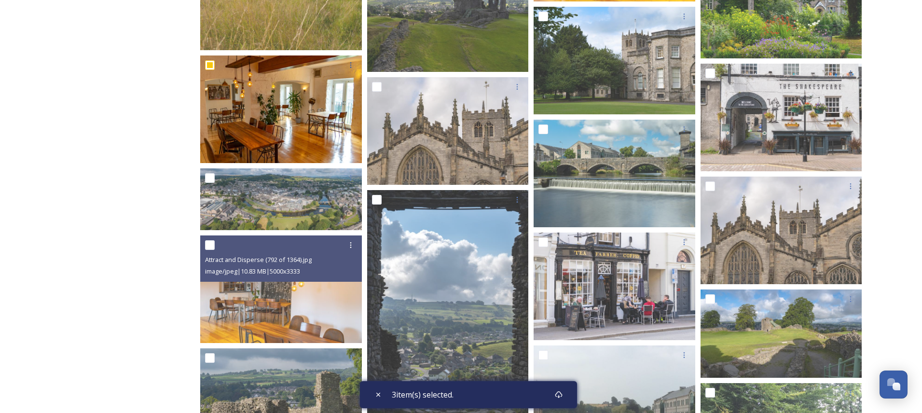
scroll to position [2716, 0]
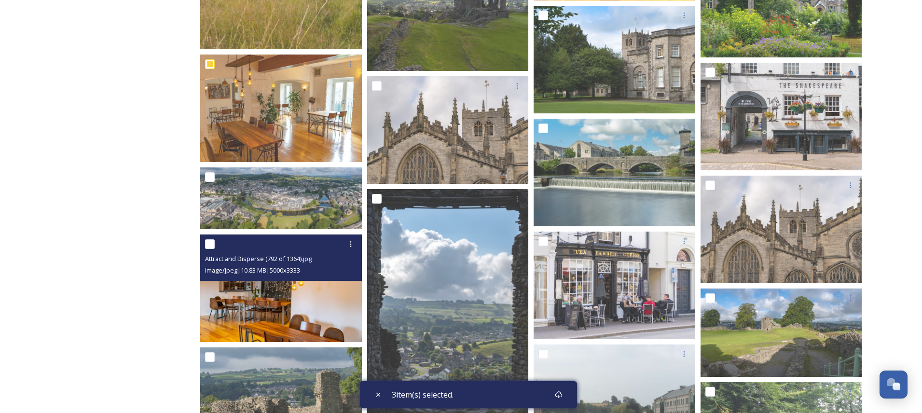
drag, startPoint x: 208, startPoint y: 243, endPoint x: 221, endPoint y: 254, distance: 16.7
click at [208, 243] on input "checkbox" at bounding box center [210, 244] width 10 height 10
checkbox input "true"
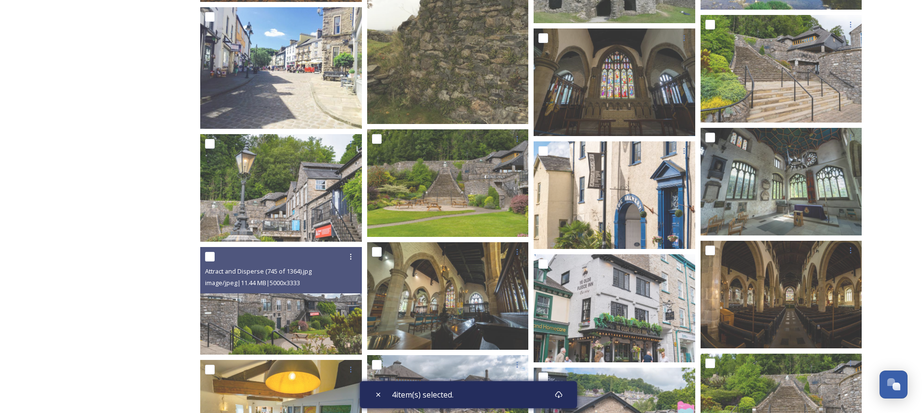
scroll to position [3662, 0]
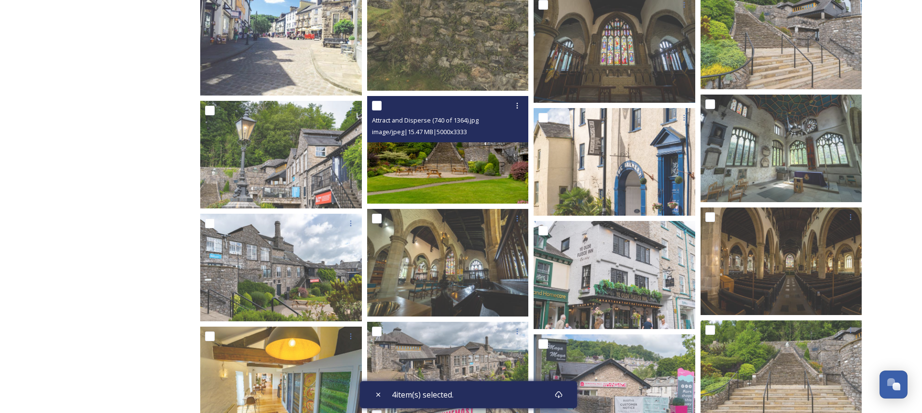
click at [377, 106] on input "checkbox" at bounding box center [377, 106] width 10 height 10
checkbox input "true"
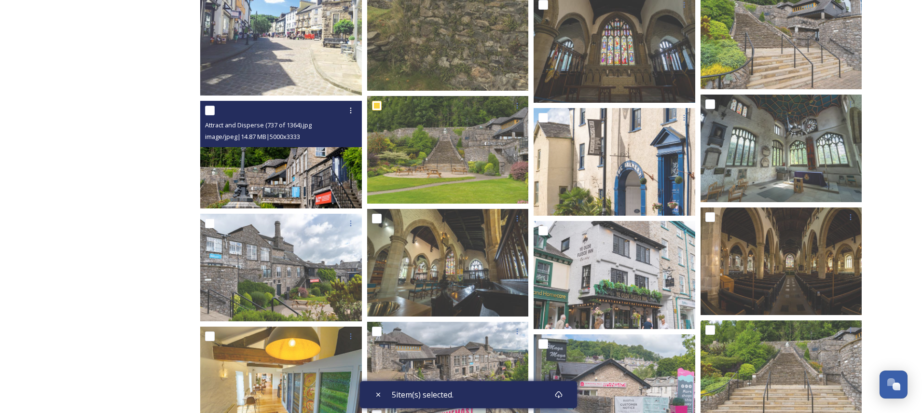
click at [204, 108] on div "Attract and Disperse (737 of 1364).jpg image/jpeg | 14.87 MB | 5000 x 3333" at bounding box center [281, 124] width 162 height 46
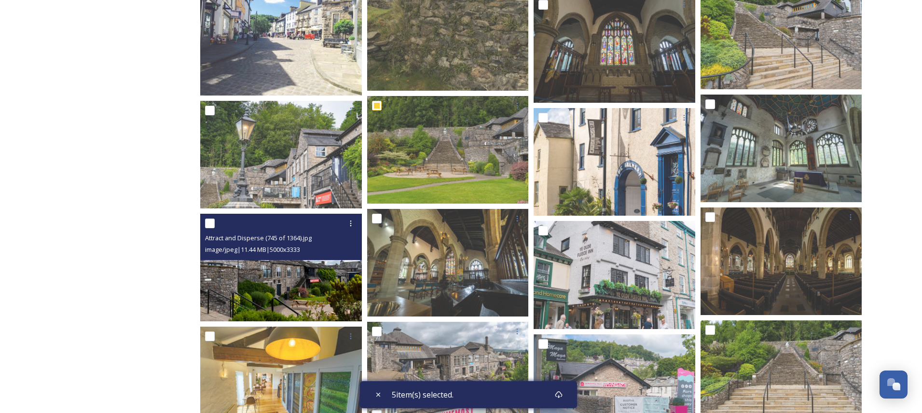
click at [210, 224] on input "checkbox" at bounding box center [210, 224] width 10 height 10
checkbox input "true"
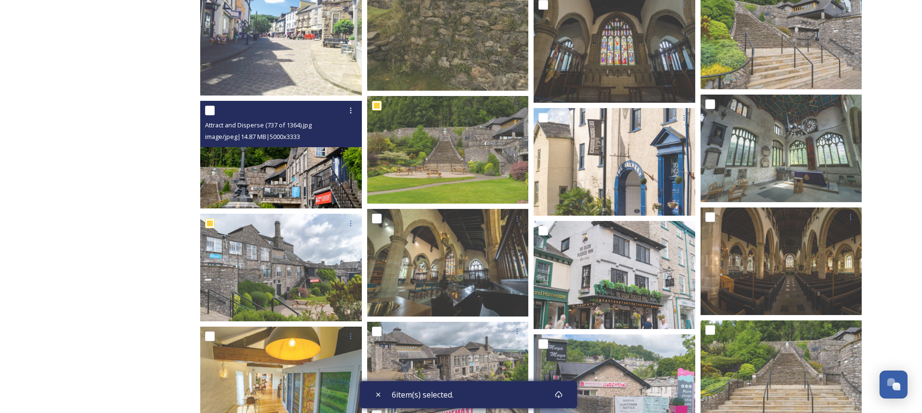
click at [204, 111] on div "Attract and Disperse (737 of 1364).jpg image/jpeg | 14.87 MB | 5000 x 3333" at bounding box center [281, 124] width 162 height 46
click at [209, 110] on input "checkbox" at bounding box center [210, 111] width 10 height 10
checkbox input "true"
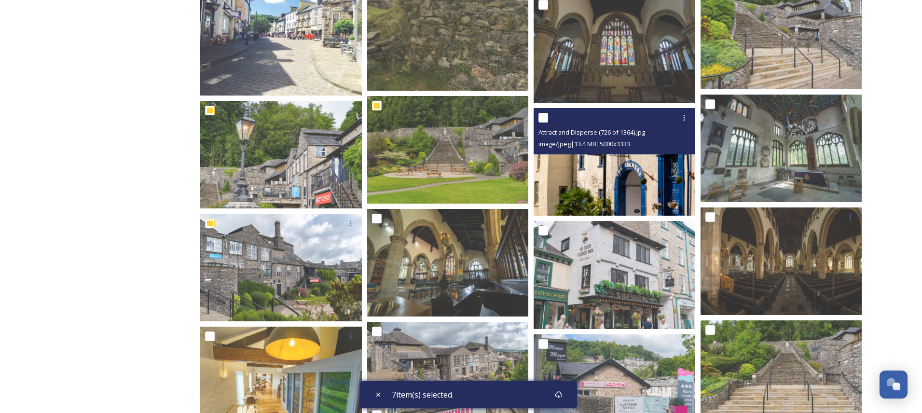
click at [546, 116] on input "checkbox" at bounding box center [544, 118] width 10 height 10
checkbox input "true"
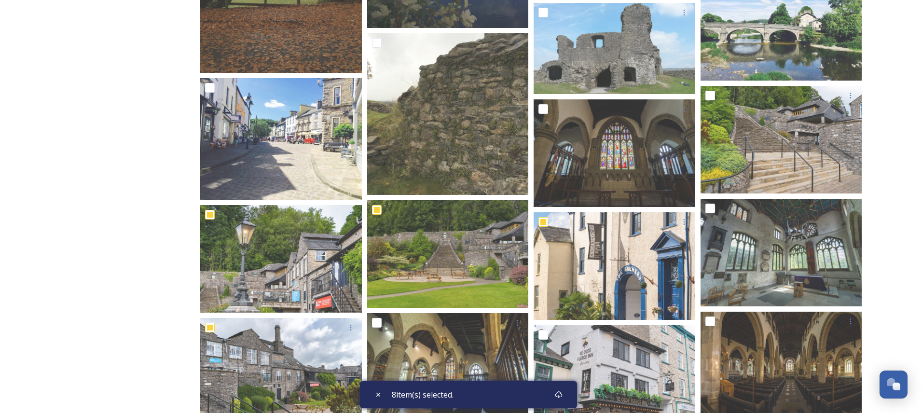
scroll to position [3558, 0]
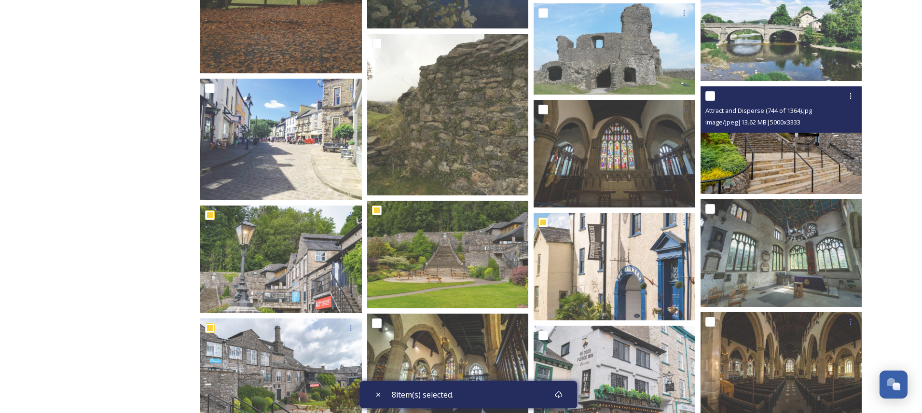
click at [706, 94] on input "checkbox" at bounding box center [711, 96] width 10 height 10
checkbox input "true"
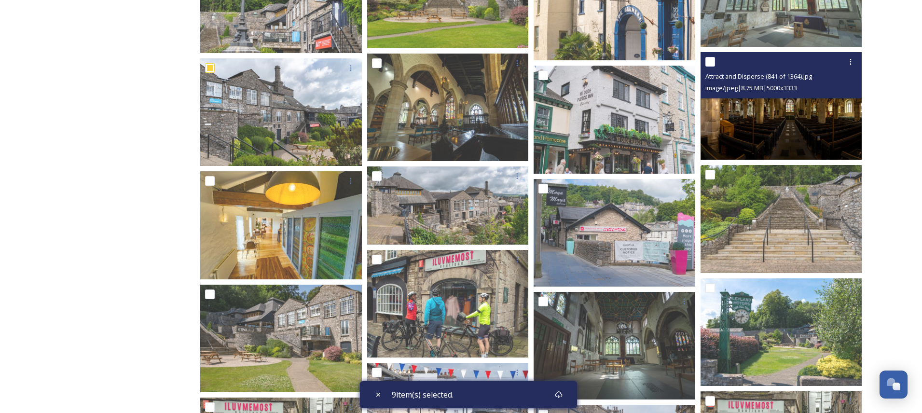
scroll to position [3818, 0]
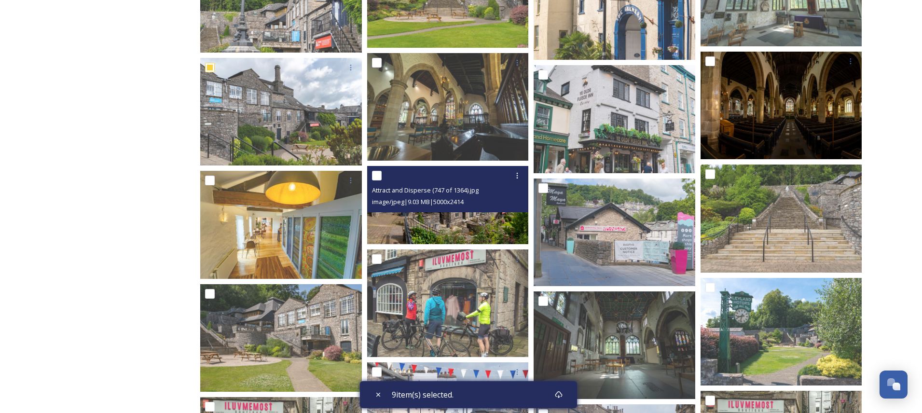
click at [379, 173] on input "checkbox" at bounding box center [377, 176] width 10 height 10
checkbox input "true"
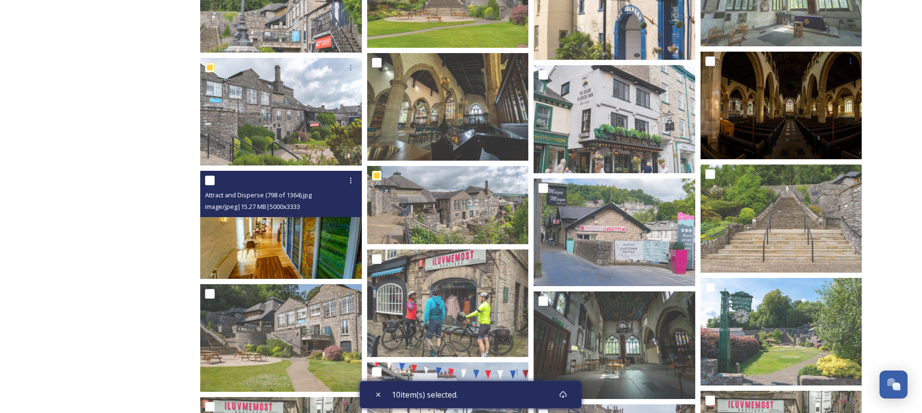
click at [208, 180] on input "checkbox" at bounding box center [210, 181] width 10 height 10
checkbox input "true"
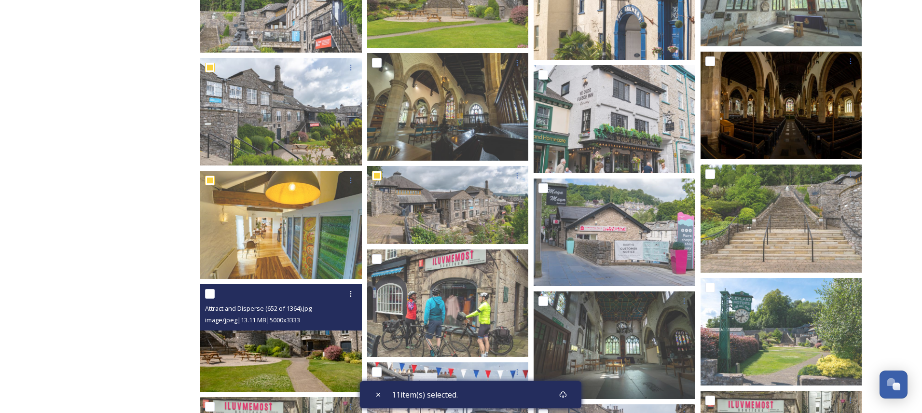
click at [206, 292] on input "checkbox" at bounding box center [210, 294] width 10 height 10
checkbox input "true"
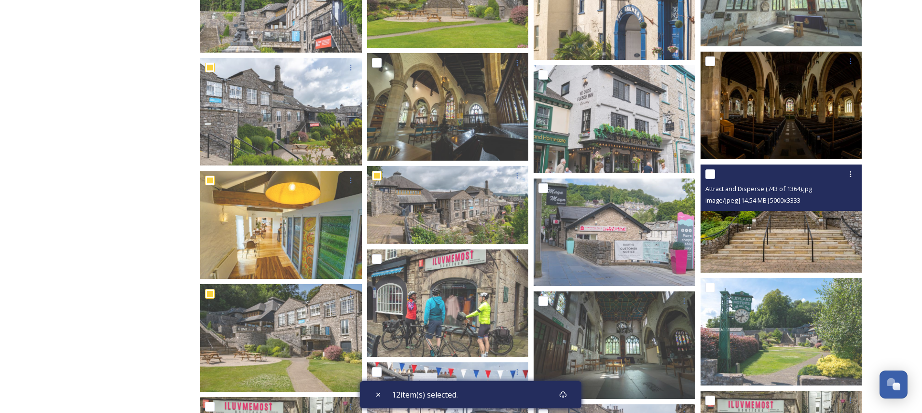
click at [710, 173] on input "checkbox" at bounding box center [711, 174] width 10 height 10
checkbox input "true"
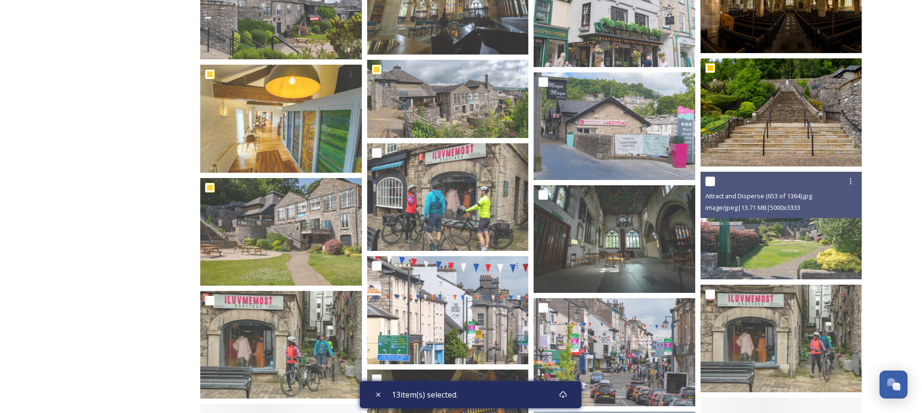
scroll to position [3946, 0]
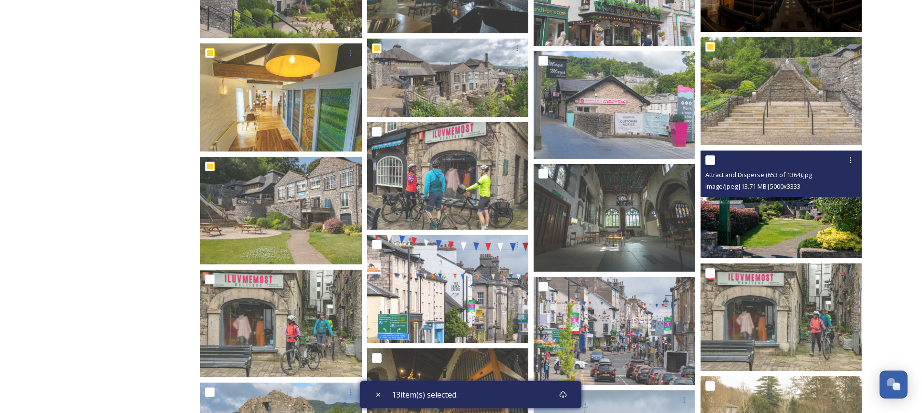
click at [710, 160] on input "checkbox" at bounding box center [711, 160] width 10 height 10
checkbox input "true"
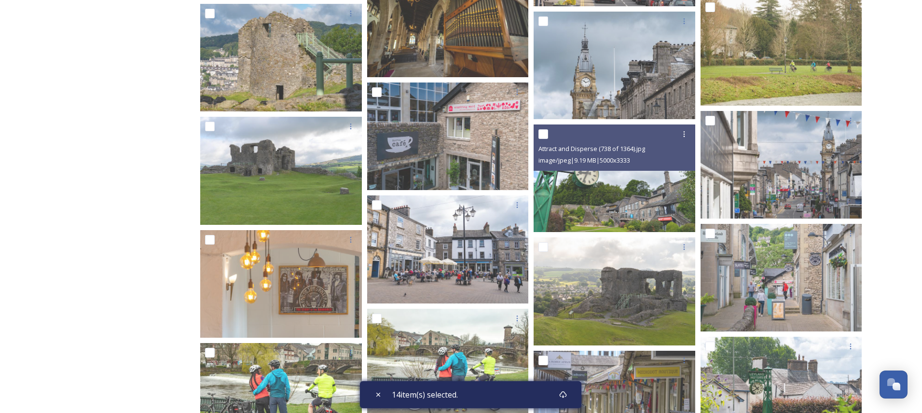
scroll to position [4326, 0]
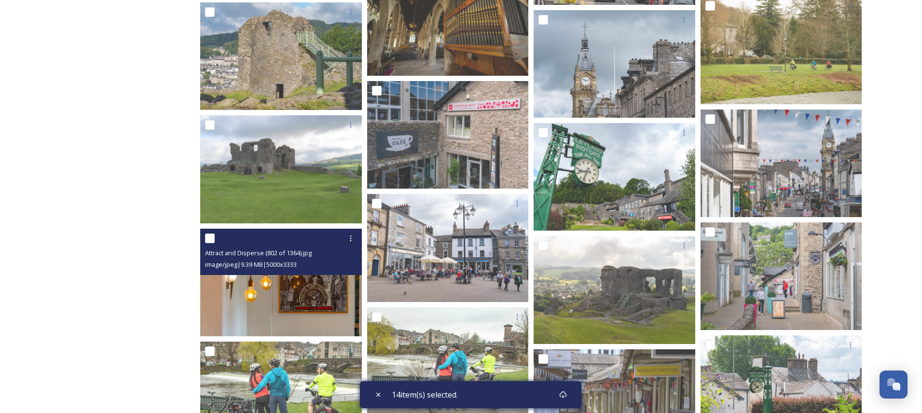
click at [213, 236] on input "checkbox" at bounding box center [210, 239] width 10 height 10
checkbox input "true"
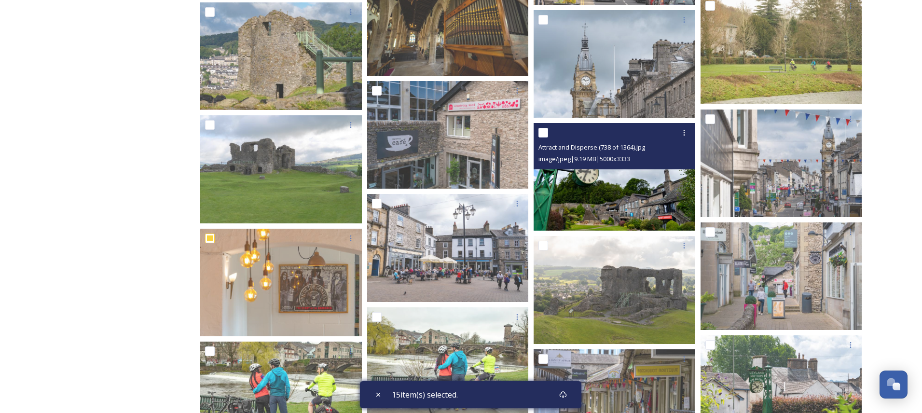
click at [541, 132] on input "checkbox" at bounding box center [544, 133] width 10 height 10
checkbox input "true"
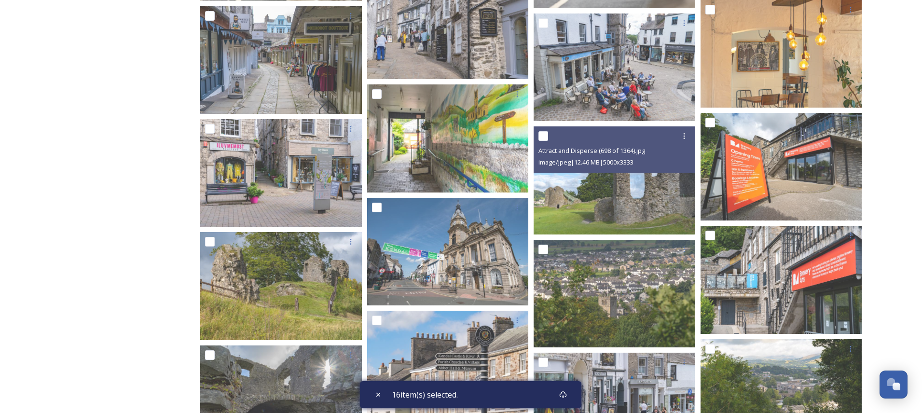
scroll to position [4887, 0]
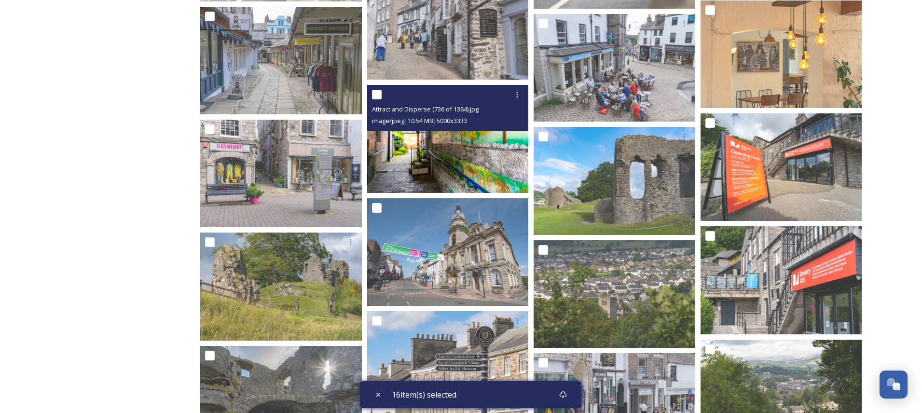
drag, startPoint x: 378, startPoint y: 96, endPoint x: 404, endPoint y: 97, distance: 25.6
click at [378, 96] on input "checkbox" at bounding box center [377, 95] width 10 height 10
checkbox input "true"
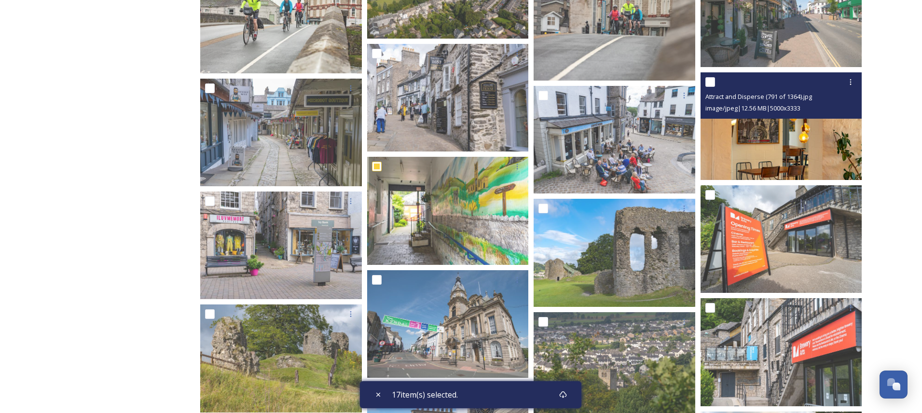
scroll to position [4814, 0]
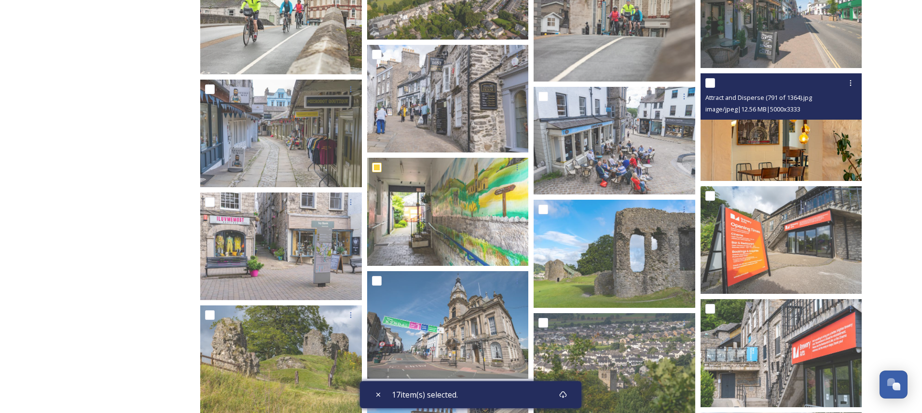
click at [712, 84] on input "checkbox" at bounding box center [711, 83] width 10 height 10
checkbox input "true"
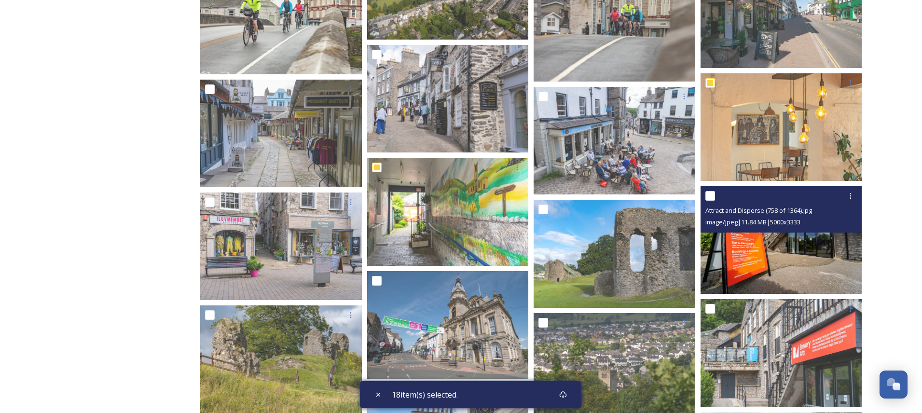
click at [708, 197] on input "checkbox" at bounding box center [711, 196] width 10 height 10
checkbox input "true"
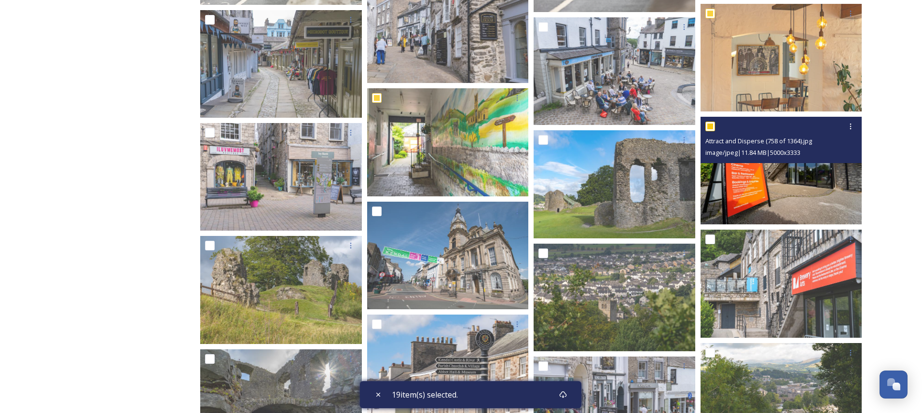
scroll to position [4887, 0]
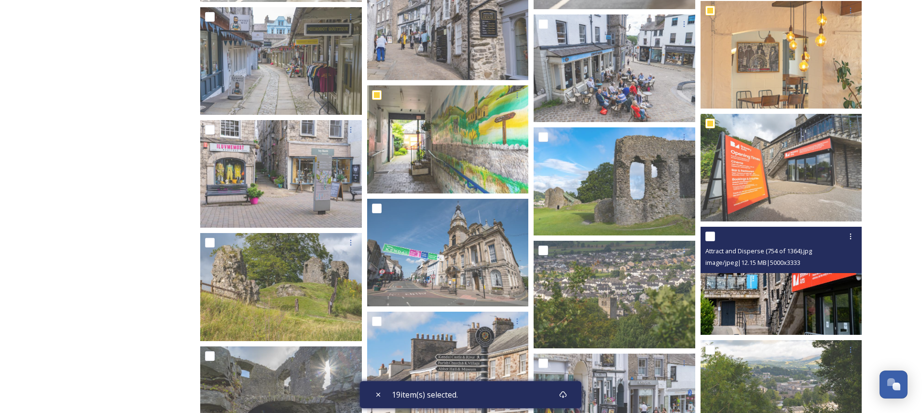
click at [712, 232] on input "checkbox" at bounding box center [711, 237] width 10 height 10
checkbox input "true"
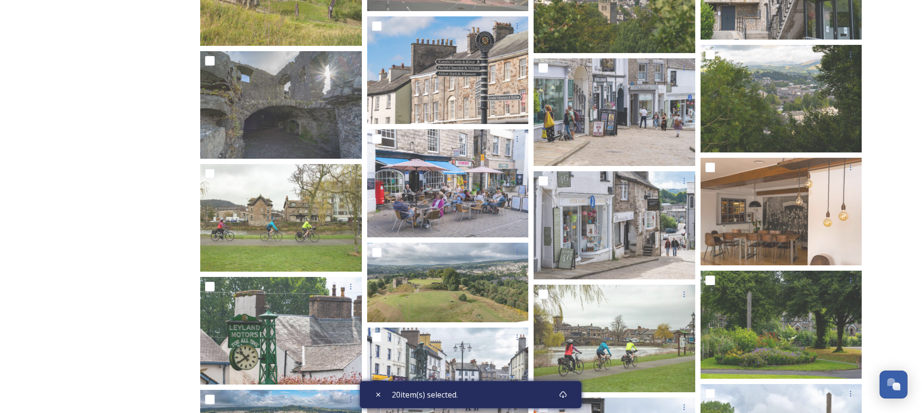
scroll to position [5327, 0]
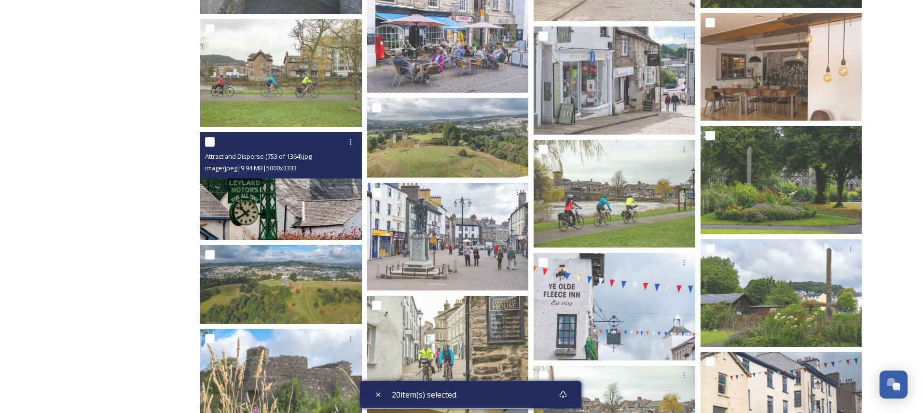
click at [208, 141] on input "checkbox" at bounding box center [210, 142] width 10 height 10
checkbox input "true"
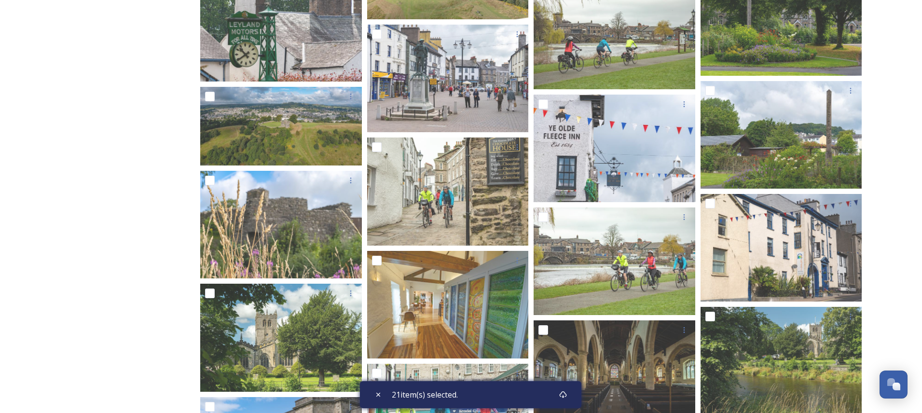
scroll to position [5569, 0]
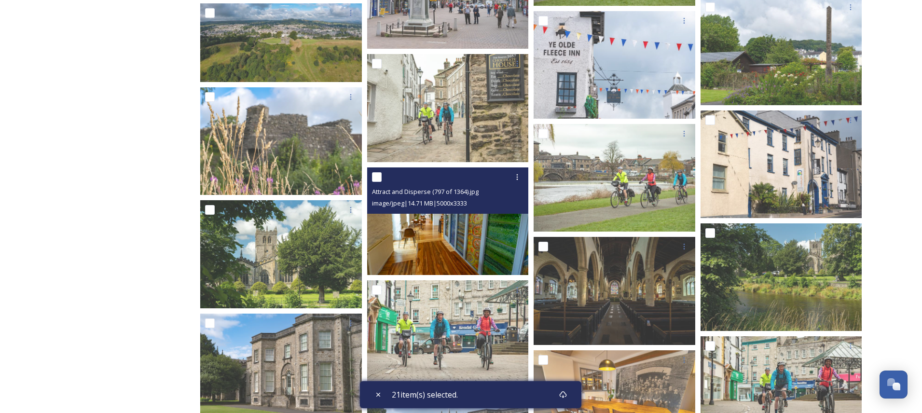
click at [377, 175] on input "checkbox" at bounding box center [377, 177] width 10 height 10
checkbox input "true"
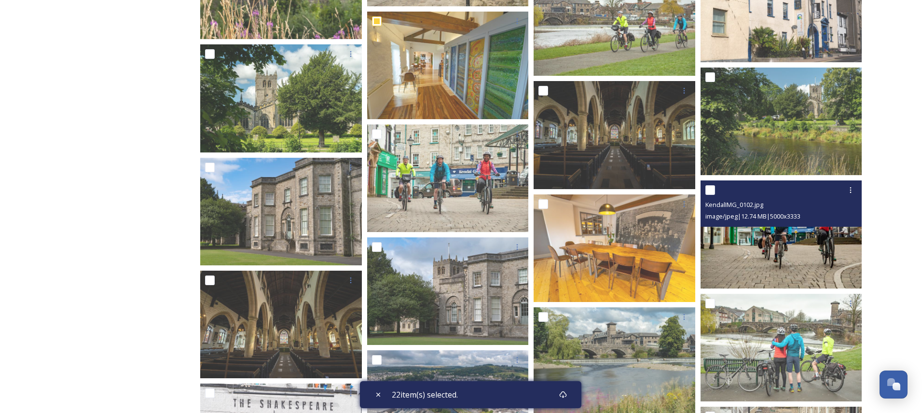
scroll to position [5730, 0]
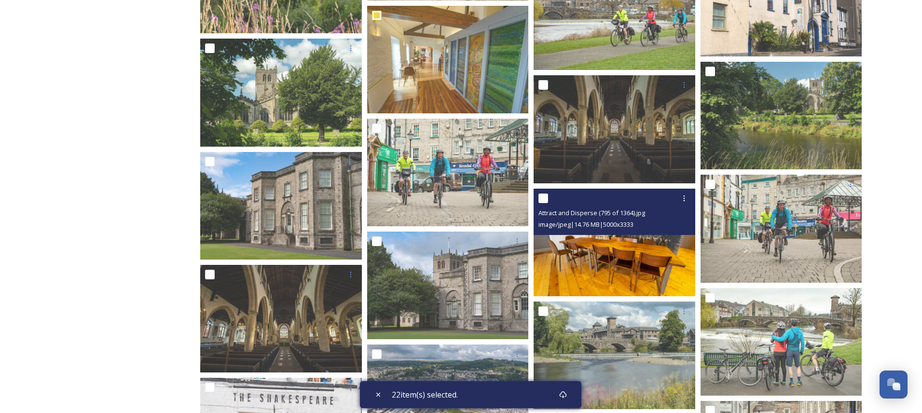
click at [542, 198] on input "checkbox" at bounding box center [544, 199] width 10 height 10
checkbox input "true"
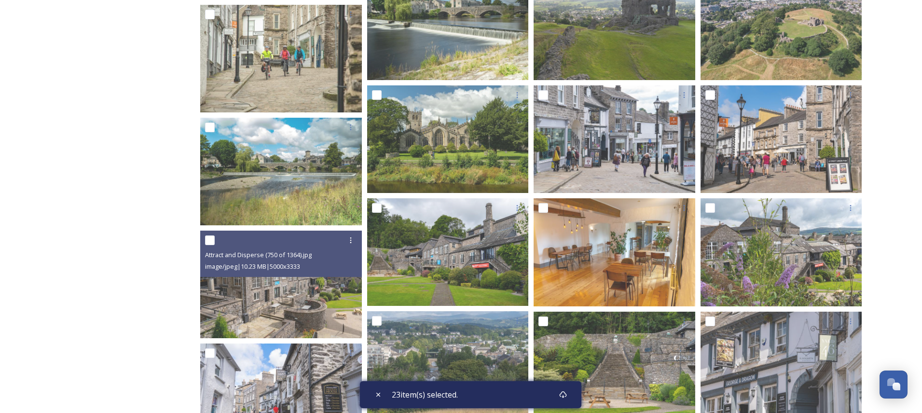
scroll to position [437, 0]
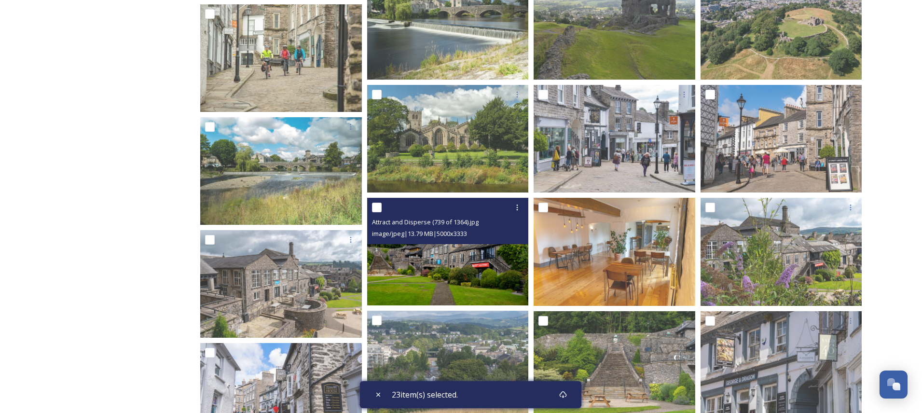
click at [378, 207] on input "checkbox" at bounding box center [377, 208] width 10 height 10
checkbox input "true"
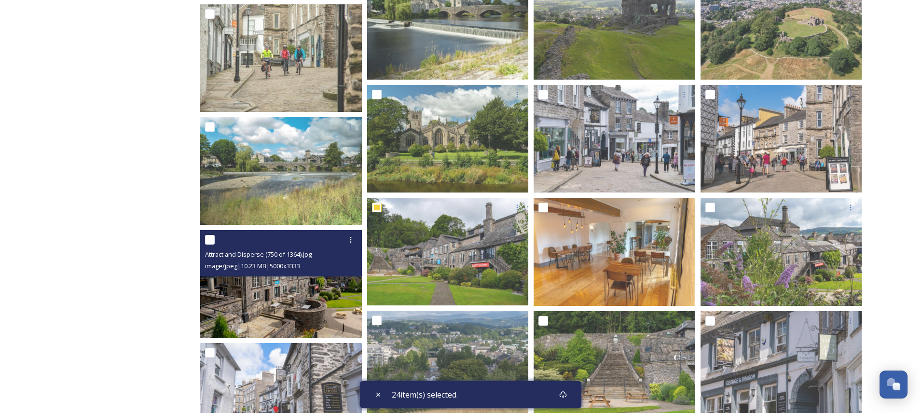
click at [209, 241] on input "checkbox" at bounding box center [210, 240] width 10 height 10
checkbox input "true"
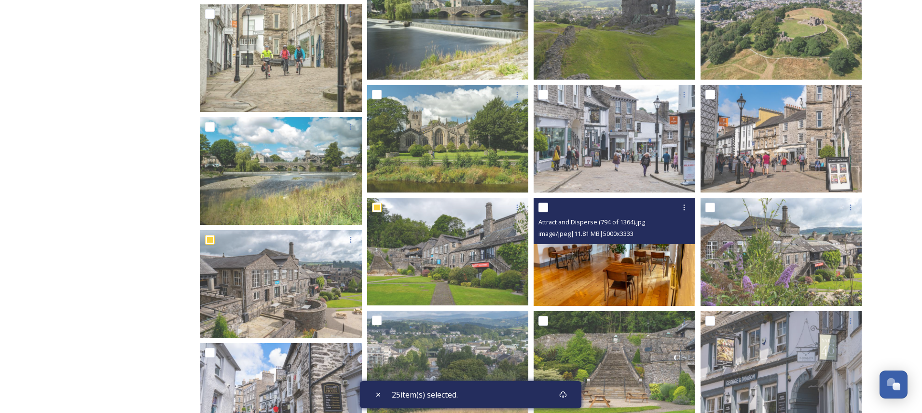
click at [541, 206] on input "checkbox" at bounding box center [544, 208] width 10 height 10
checkbox input "true"
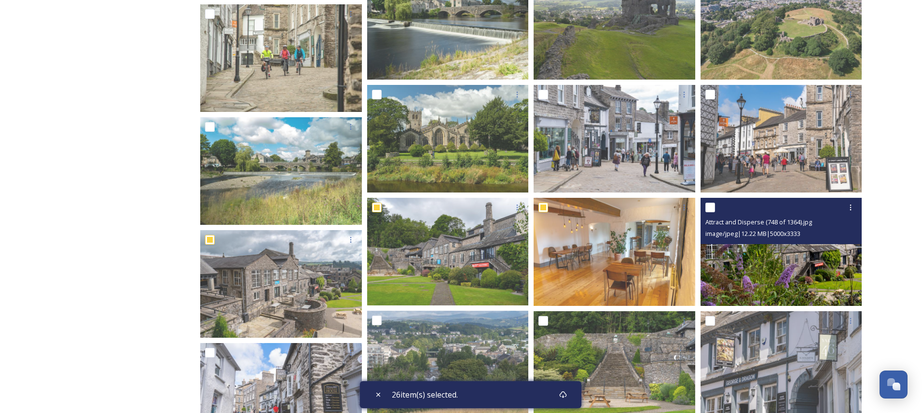
click at [709, 208] on input "checkbox" at bounding box center [711, 208] width 10 height 10
checkbox input "true"
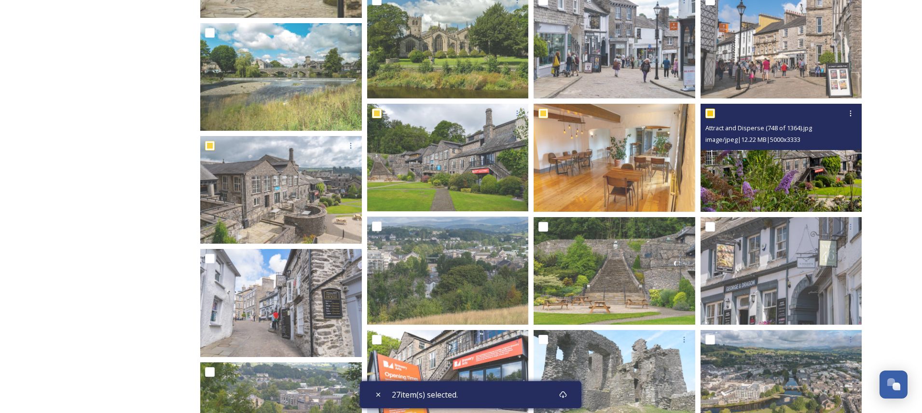
scroll to position [532, 0]
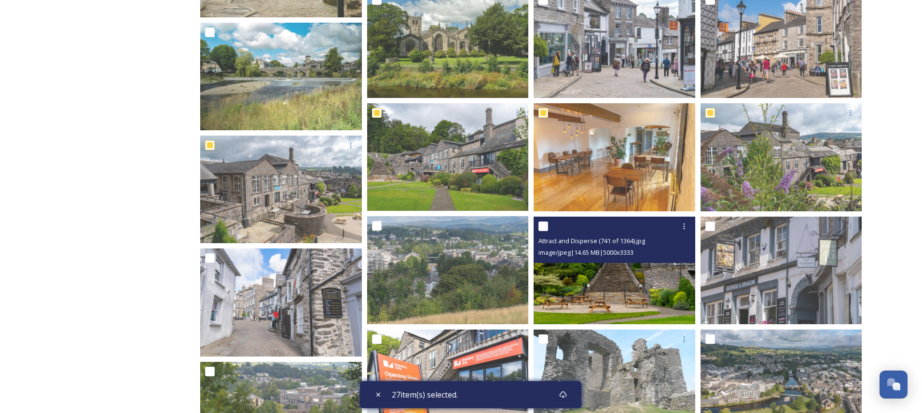
click at [547, 227] on input "checkbox" at bounding box center [544, 227] width 10 height 10
checkbox input "true"
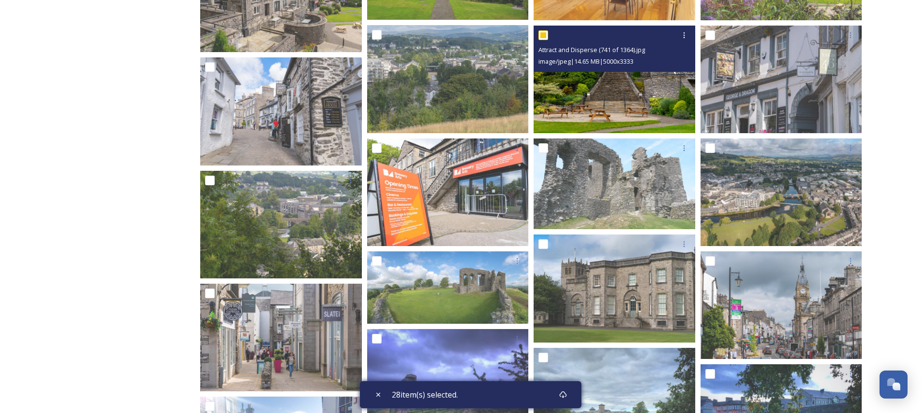
scroll to position [722, 0]
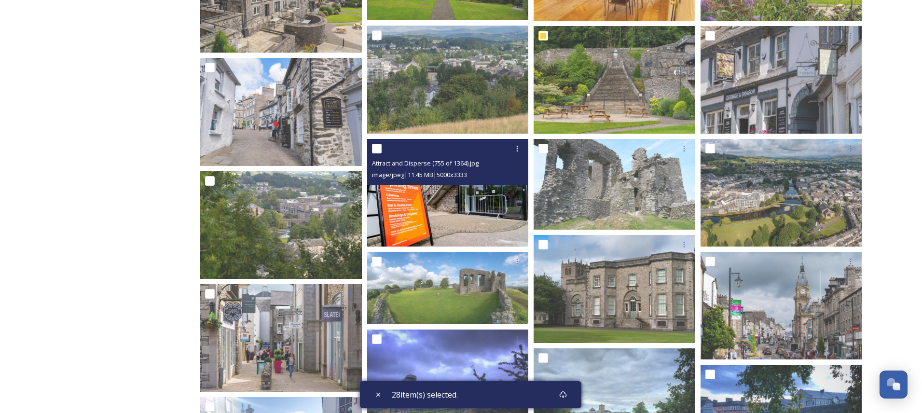
click at [375, 148] on input "checkbox" at bounding box center [377, 149] width 10 height 10
checkbox input "true"
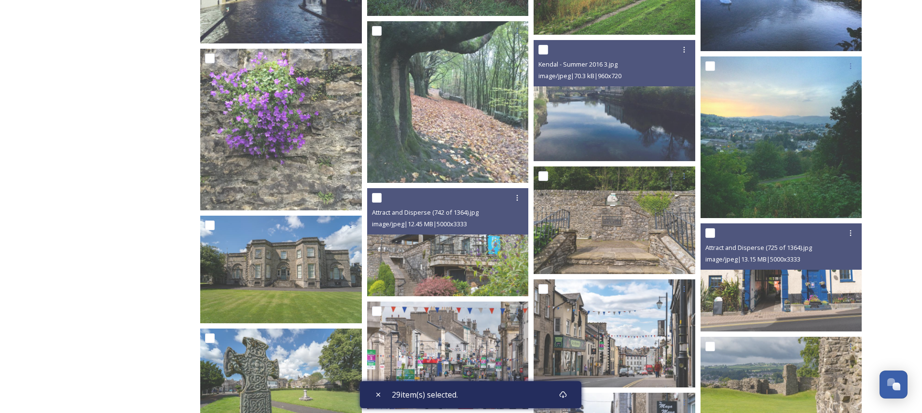
scroll to position [1212, 0]
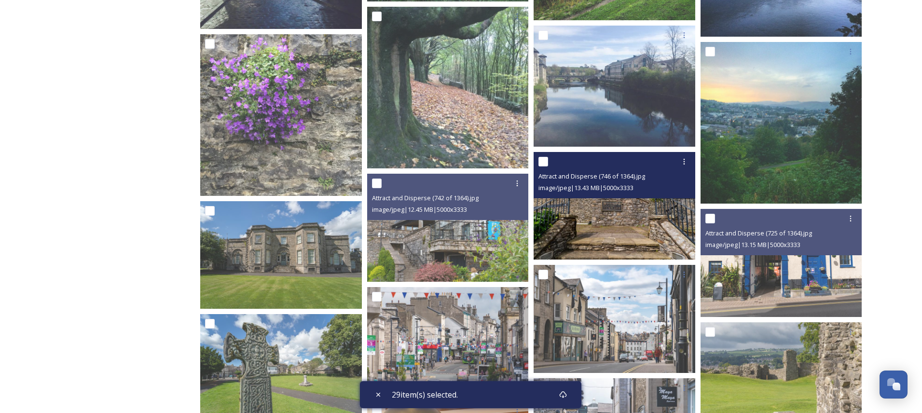
click at [541, 160] on input "checkbox" at bounding box center [544, 162] width 10 height 10
checkbox input "true"
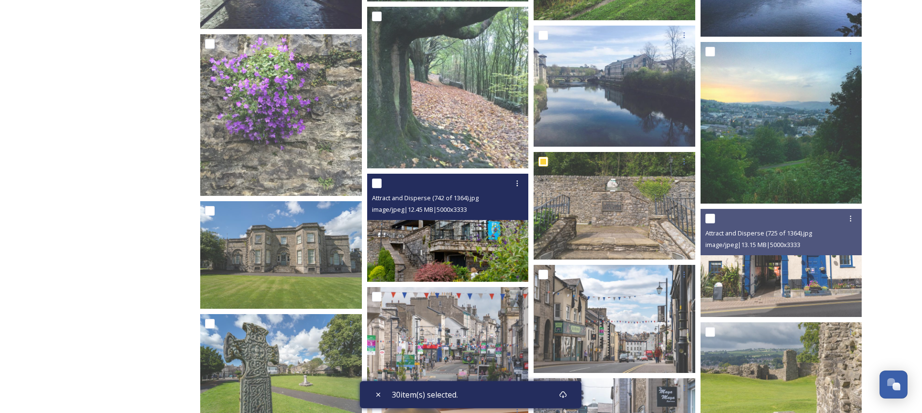
click at [378, 185] on input "checkbox" at bounding box center [377, 184] width 10 height 10
checkbox input "true"
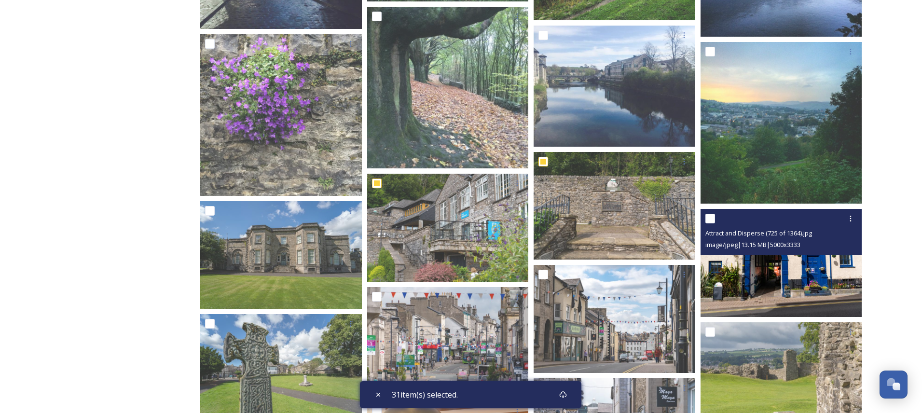
click at [708, 219] on input "checkbox" at bounding box center [711, 219] width 10 height 10
checkbox input "true"
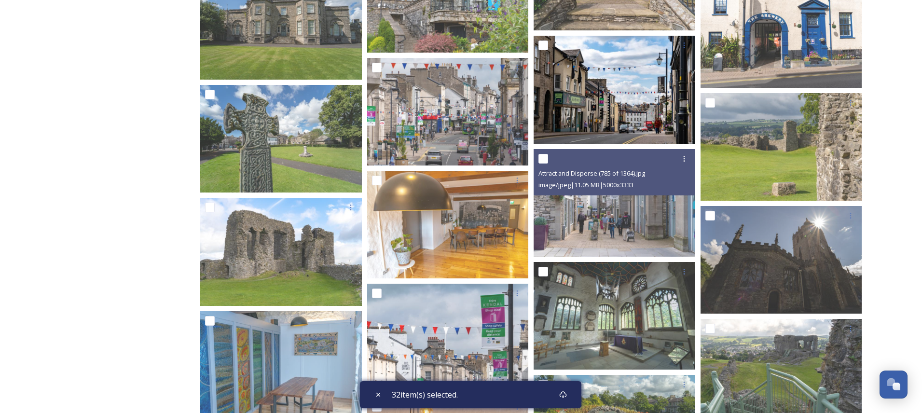
scroll to position [1439, 0]
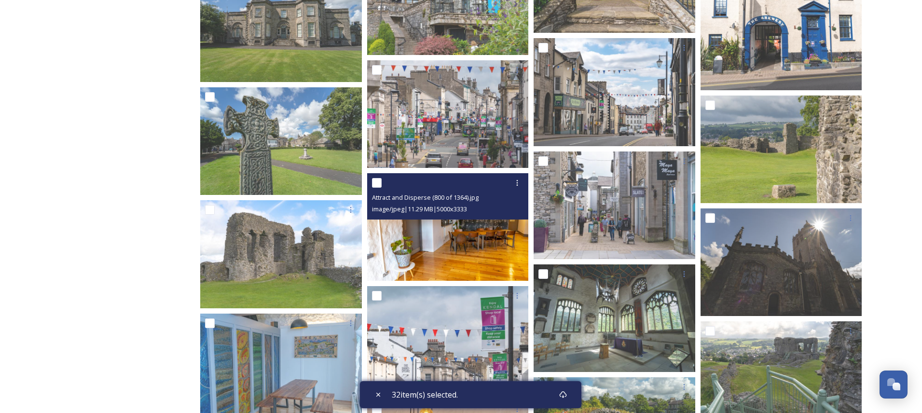
click at [377, 185] on input "checkbox" at bounding box center [377, 183] width 10 height 10
checkbox input "true"
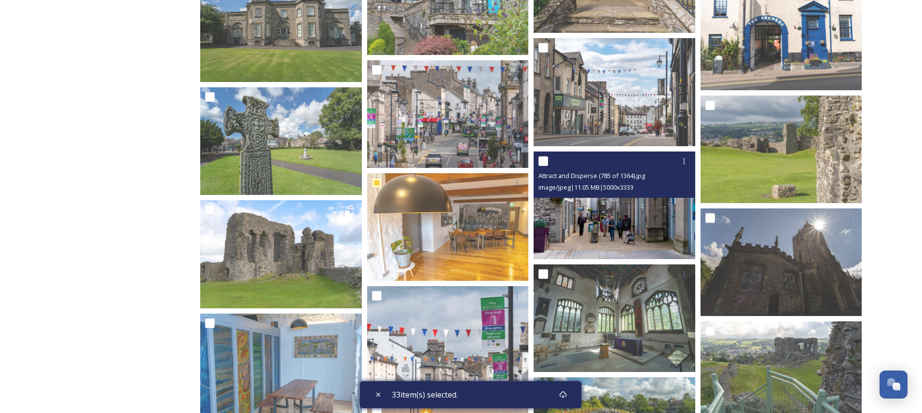
scroll to position [1501, 0]
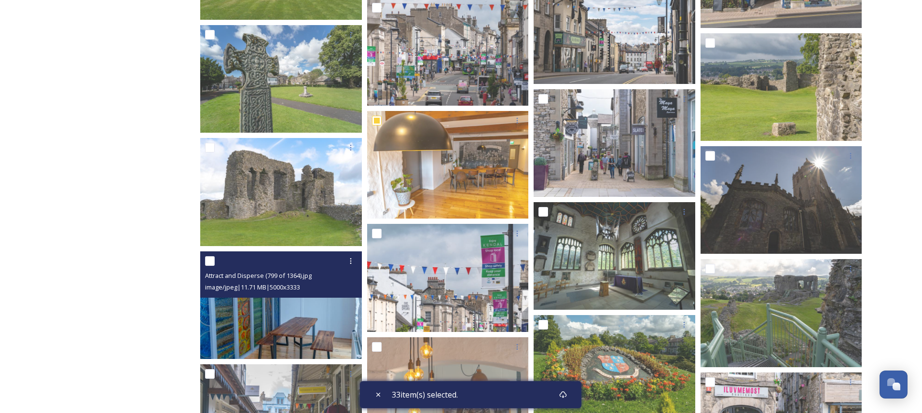
click at [208, 263] on input "checkbox" at bounding box center [210, 261] width 10 height 10
checkbox input "true"
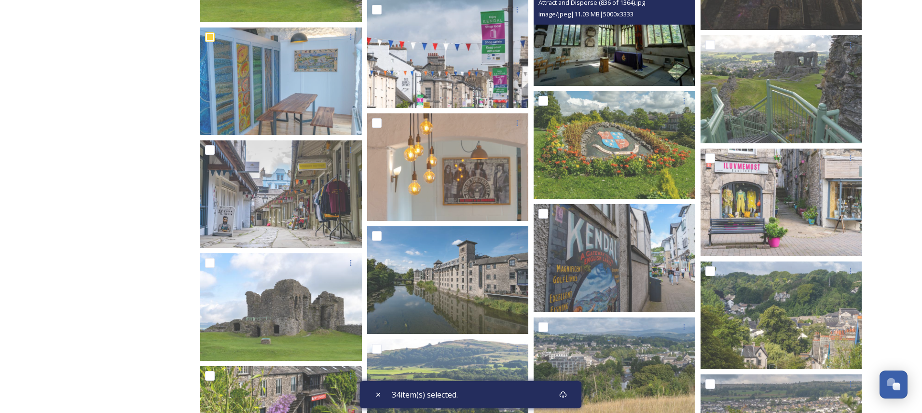
scroll to position [1738, 0]
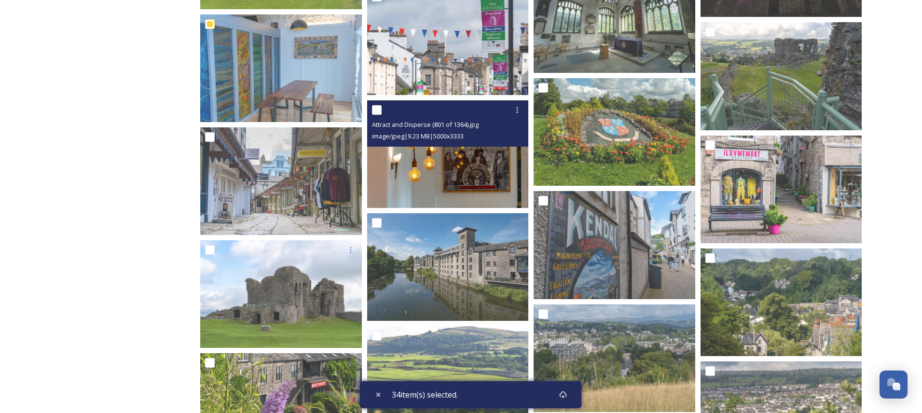
click at [375, 111] on input "checkbox" at bounding box center [377, 110] width 10 height 10
checkbox input "true"
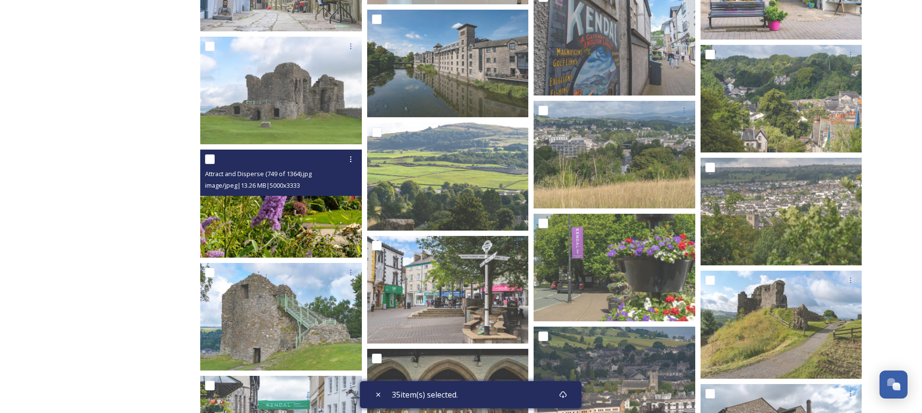
scroll to position [1943, 0]
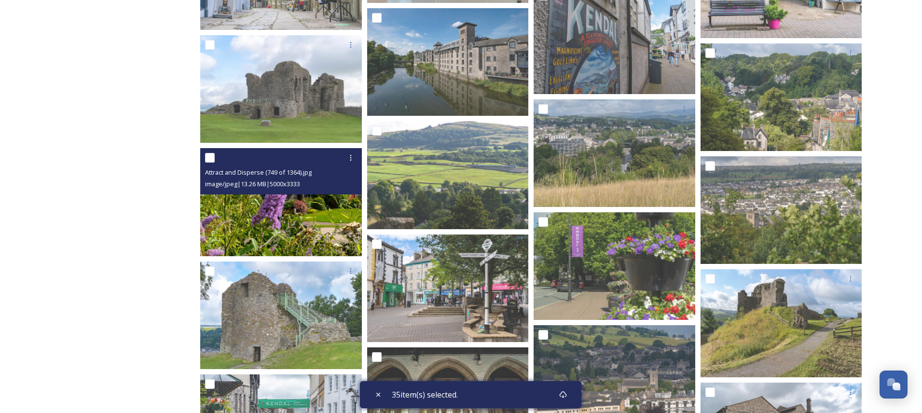
click at [208, 157] on input "checkbox" at bounding box center [210, 158] width 10 height 10
checkbox input "true"
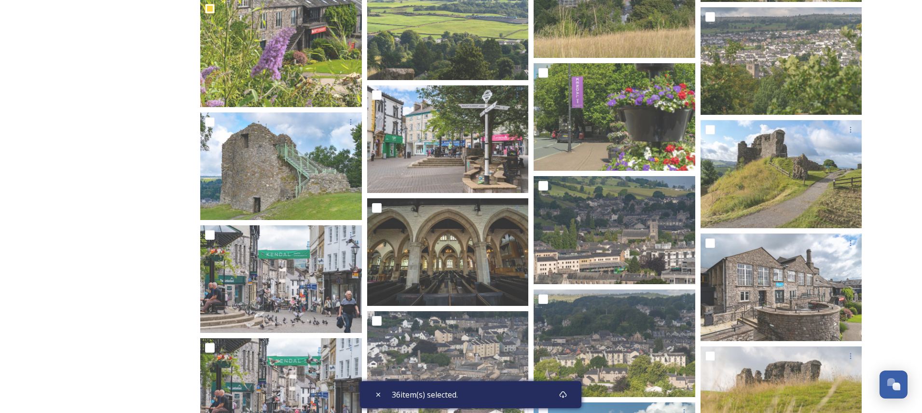
scroll to position [2093, 0]
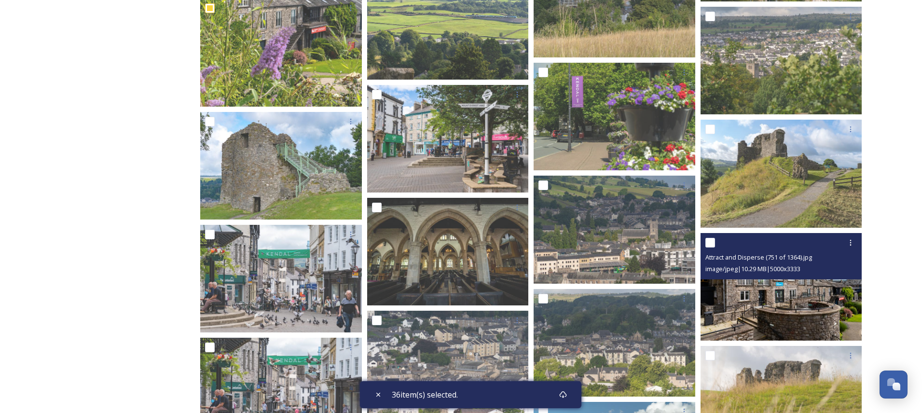
click at [715, 243] on div at bounding box center [783, 242] width 154 height 17
click at [708, 242] on input "checkbox" at bounding box center [711, 243] width 10 height 10
checkbox input "true"
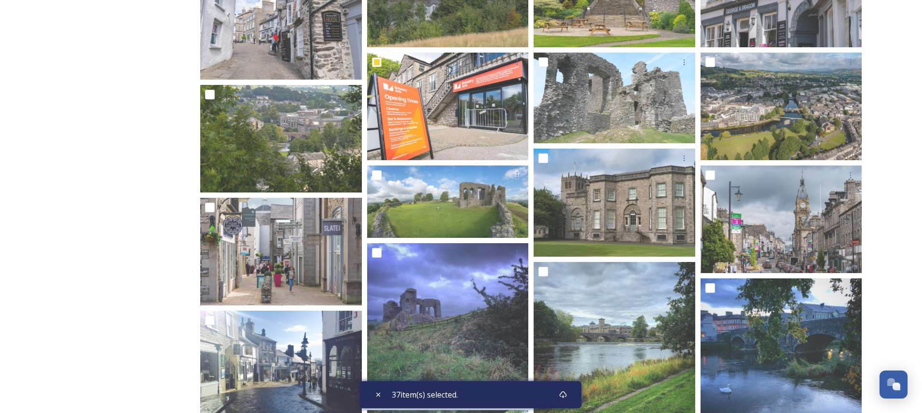
scroll to position [0, 0]
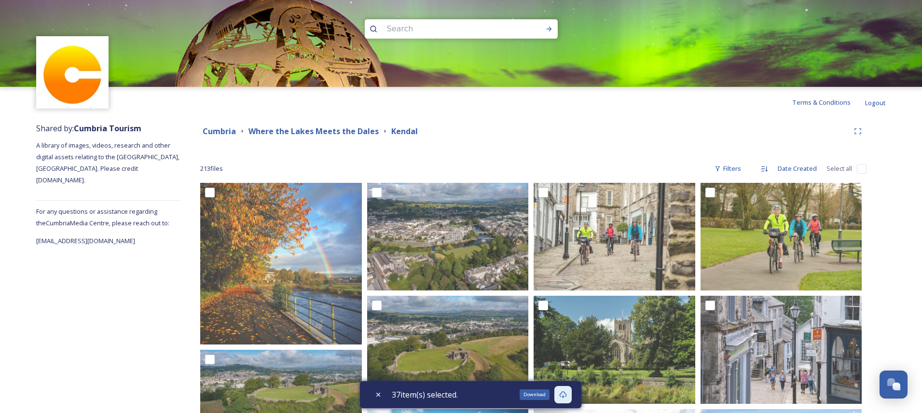
click at [559, 393] on div "Download" at bounding box center [563, 394] width 17 height 17
click at [574, 127] on div "[GEOGRAPHIC_DATA] Where the Lakes Meets the [PERSON_NAME]" at bounding box center [524, 131] width 649 height 12
click at [332, 135] on strong "Where the Lakes Meets the Dales" at bounding box center [314, 131] width 130 height 11
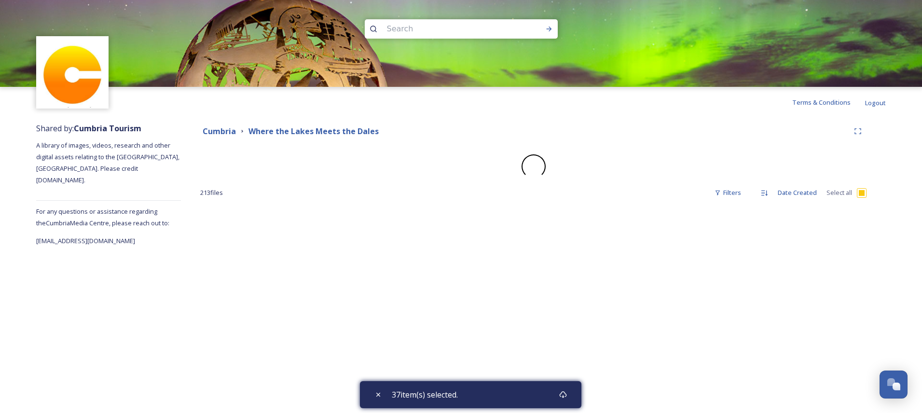
checkbox input "true"
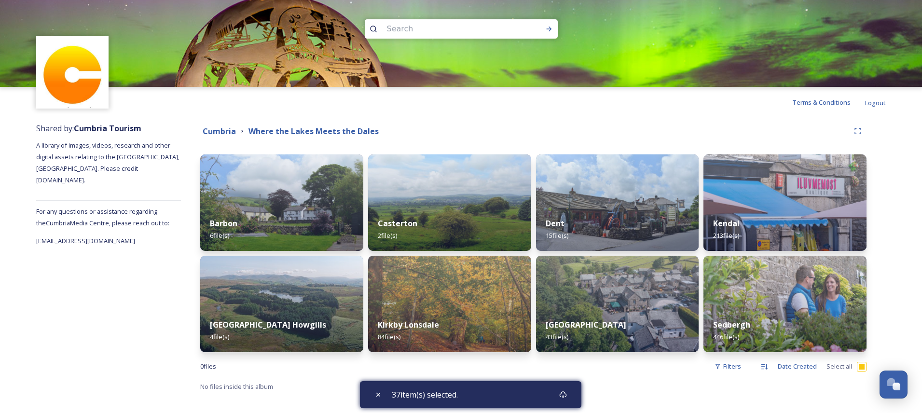
click at [236, 134] on div "[GEOGRAPHIC_DATA] Where the Lakes Meets the Dales" at bounding box center [524, 131] width 649 height 12
click at [227, 134] on strong "Cumbria" at bounding box center [219, 131] width 33 height 11
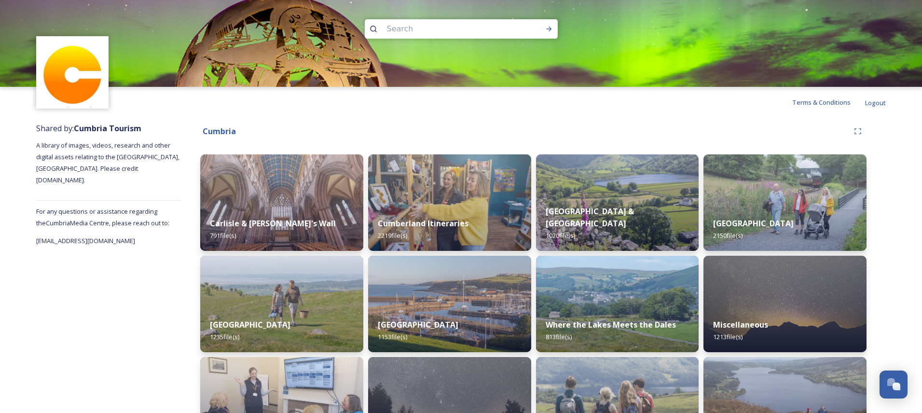
click at [463, 27] on input at bounding box center [448, 28] width 132 height 21
type input "kendal"
click at [551, 26] on icon at bounding box center [549, 29] width 8 height 8
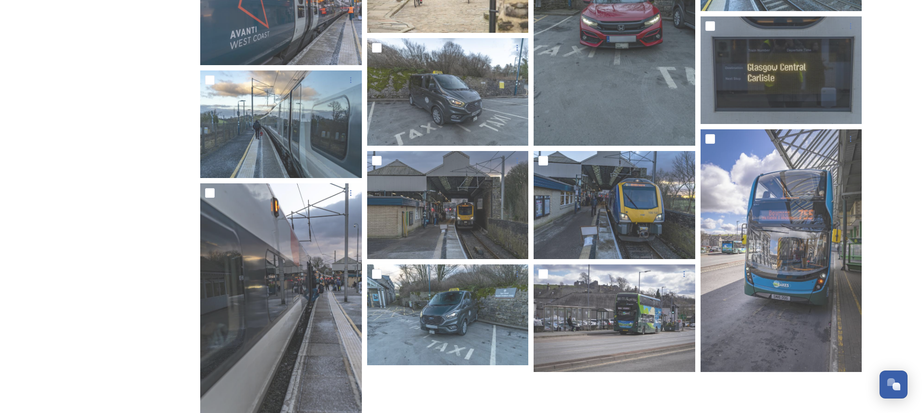
scroll to position [547, 0]
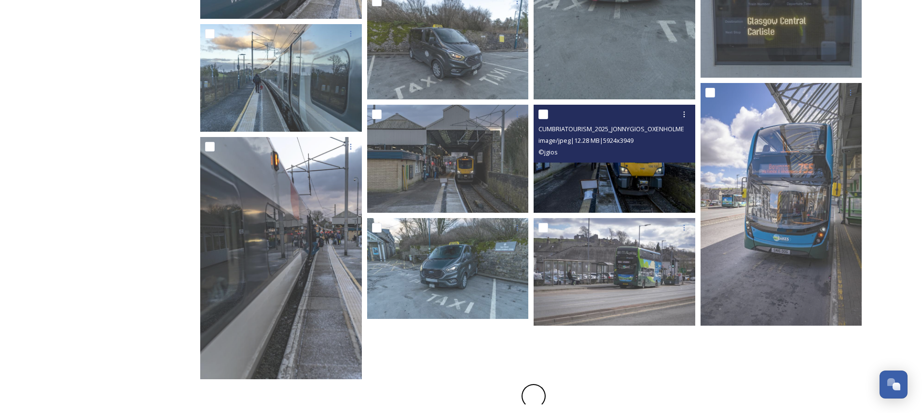
click at [655, 188] on img at bounding box center [615, 159] width 162 height 108
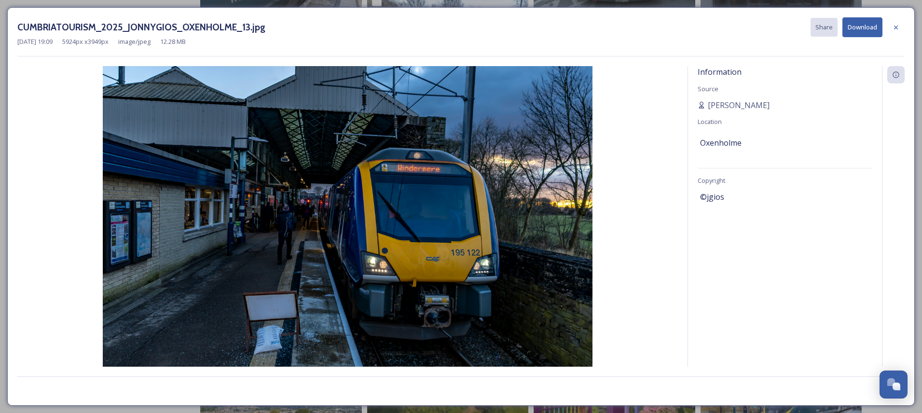
click at [899, 29] on icon at bounding box center [896, 28] width 8 height 8
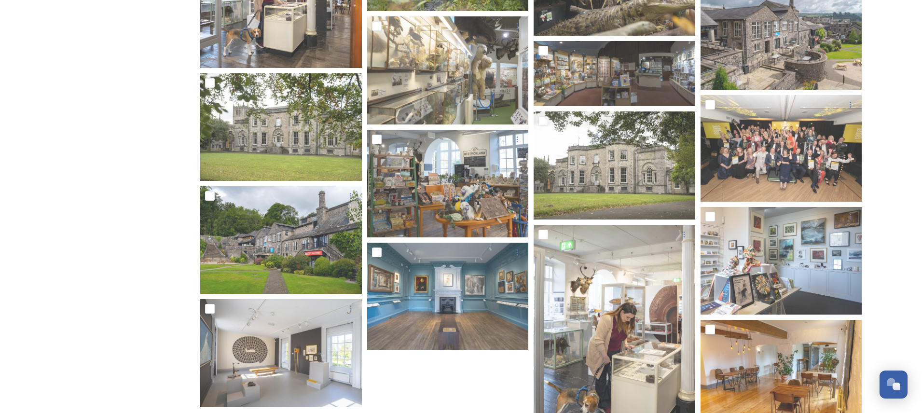
scroll to position [1636, 0]
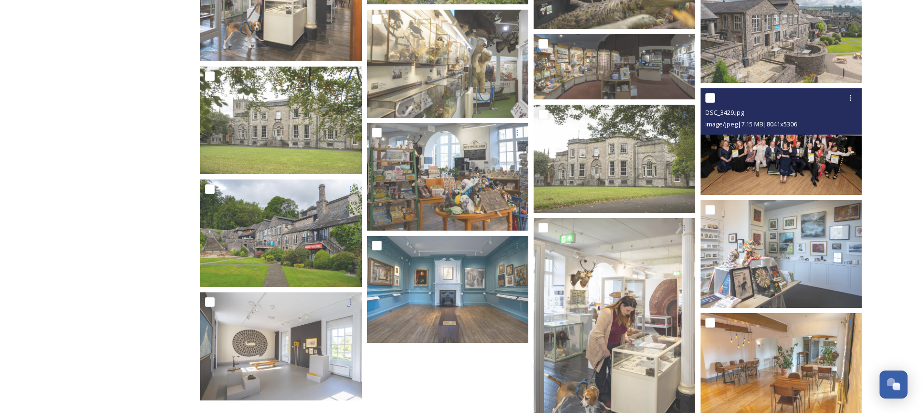
click at [759, 156] on img at bounding box center [782, 141] width 162 height 107
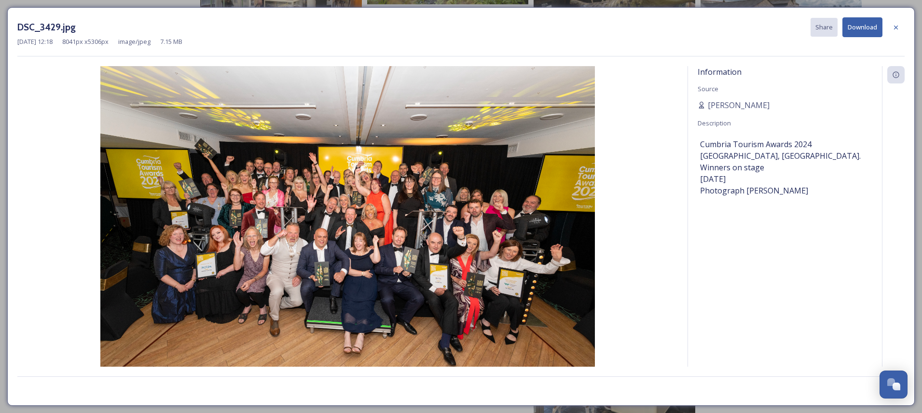
click at [2, 111] on div "DSC_3429.jpg Share Download [DATE] 12:18 8041 px x 5306 px image/jpeg 7.15 MB I…" at bounding box center [461, 206] width 922 height 413
click at [897, 21] on div at bounding box center [895, 27] width 17 height 17
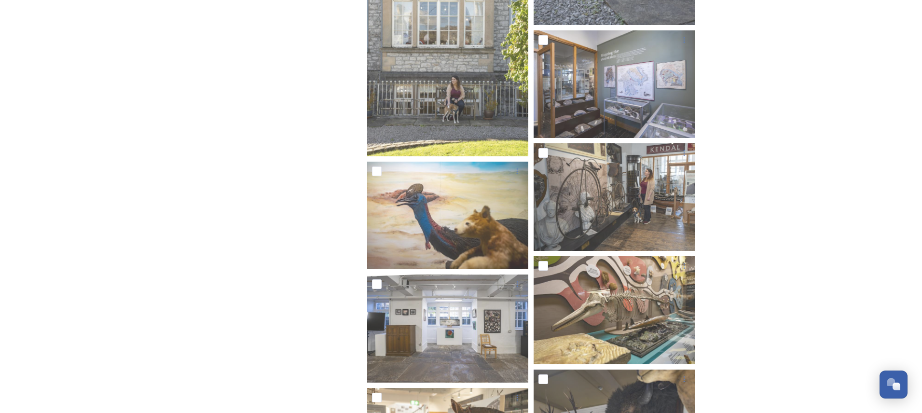
scroll to position [4670, 0]
